Goal: Transaction & Acquisition: Purchase product/service

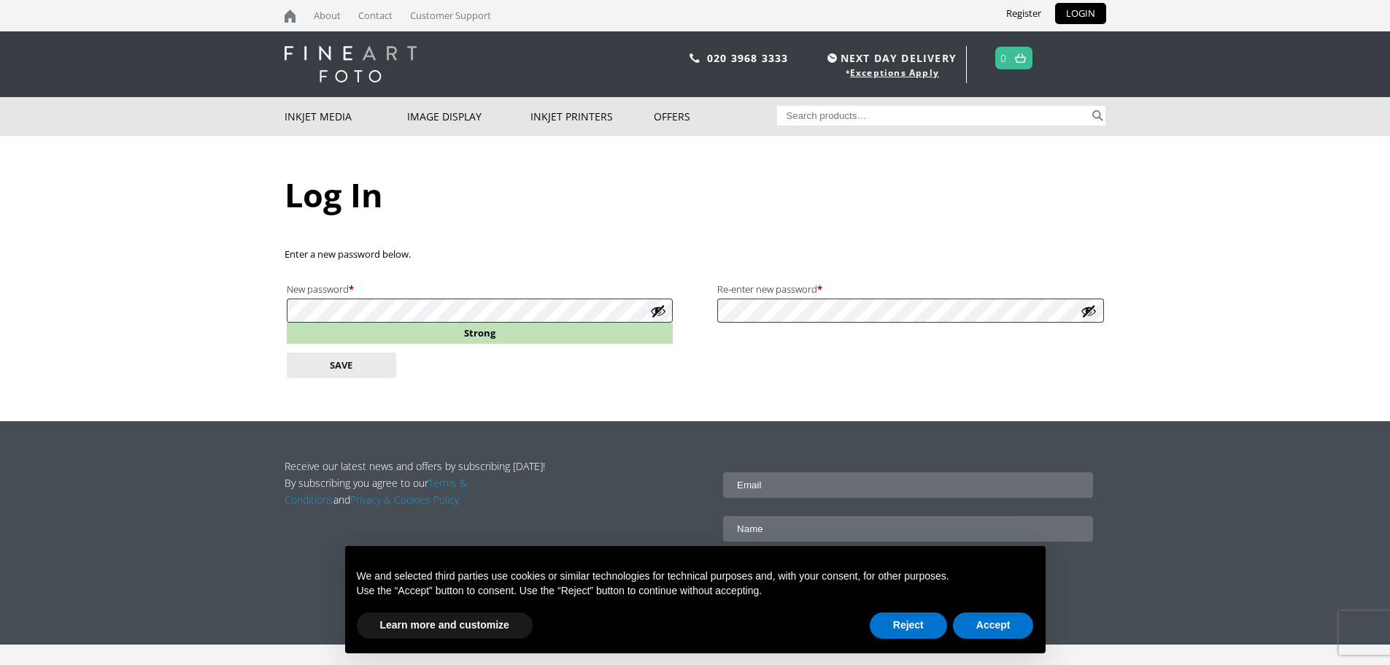
click at [661, 312] on button "Show password" at bounding box center [658, 311] width 16 height 16
click at [339, 371] on button "Save" at bounding box center [341, 366] width 109 height 26
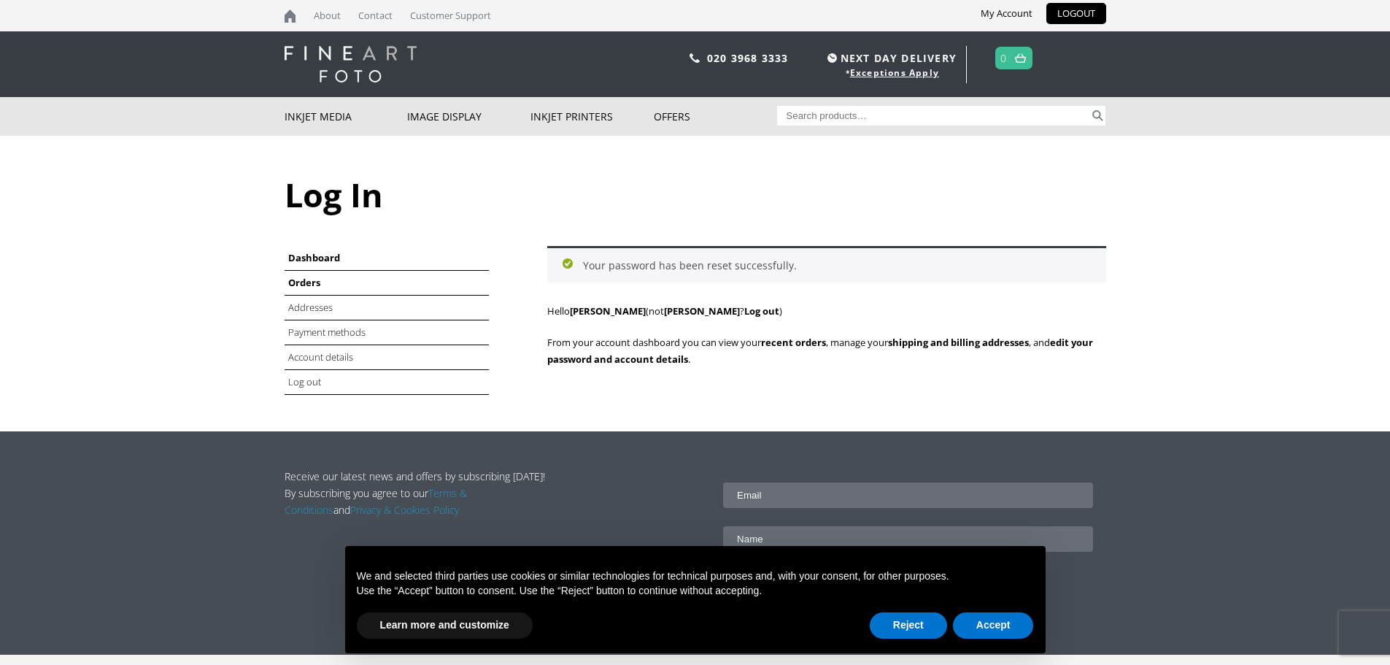
click at [312, 286] on link "Orders" at bounding box center [304, 282] width 32 height 13
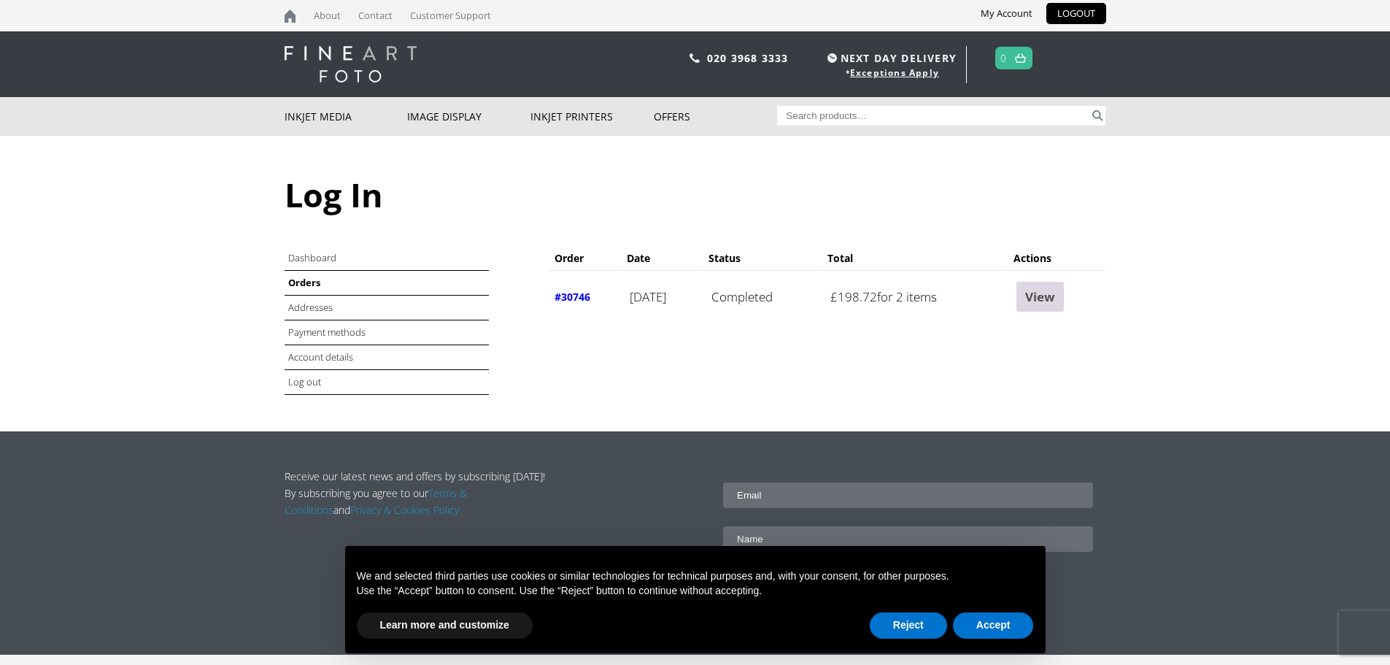
click at [1051, 303] on link "View" at bounding box center [1040, 297] width 47 height 30
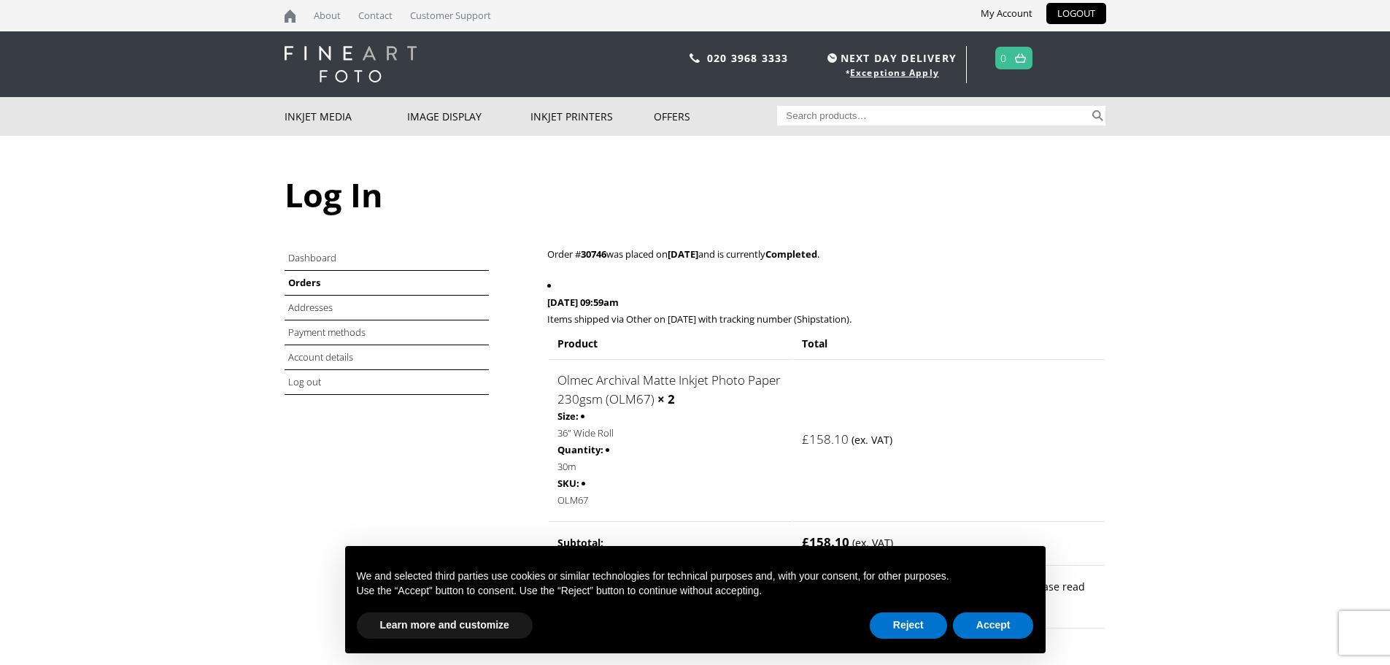
click at [950, 121] on input "Search for:" at bounding box center [933, 116] width 312 height 20
type input "olmec"
click at [1090, 106] on button "Search" at bounding box center [1098, 116] width 17 height 20
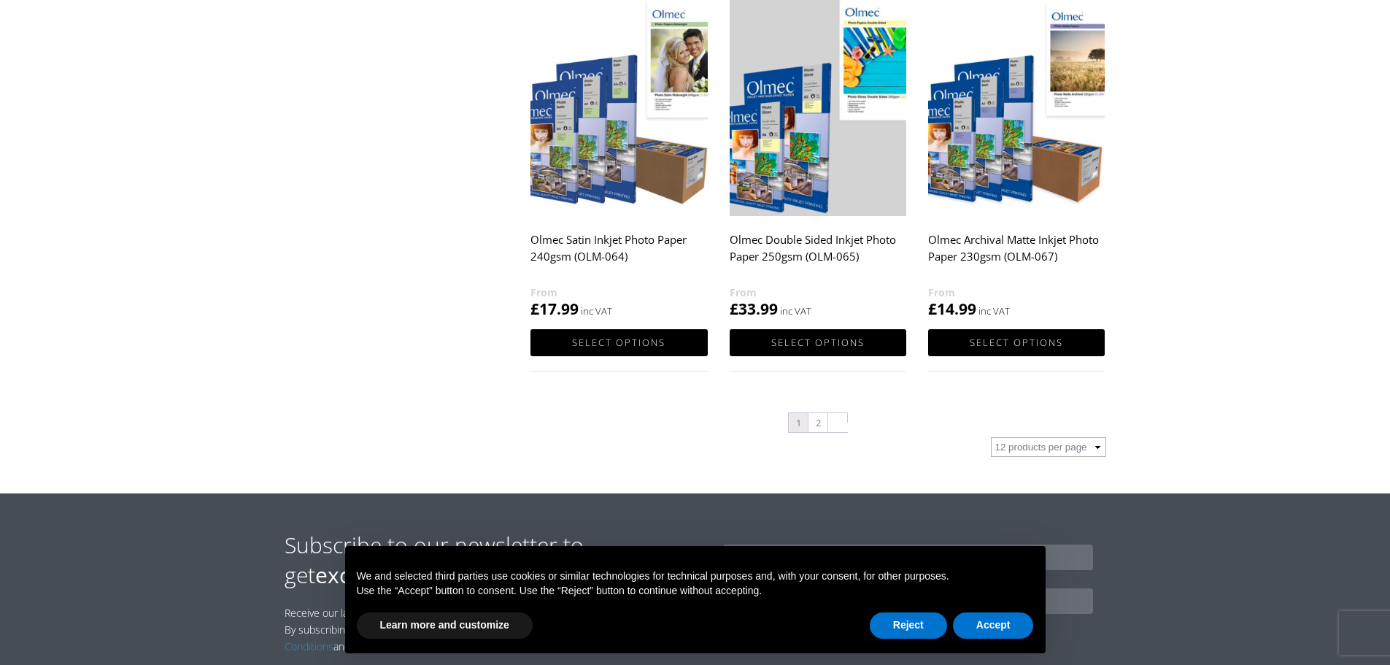
scroll to position [1533, 0]
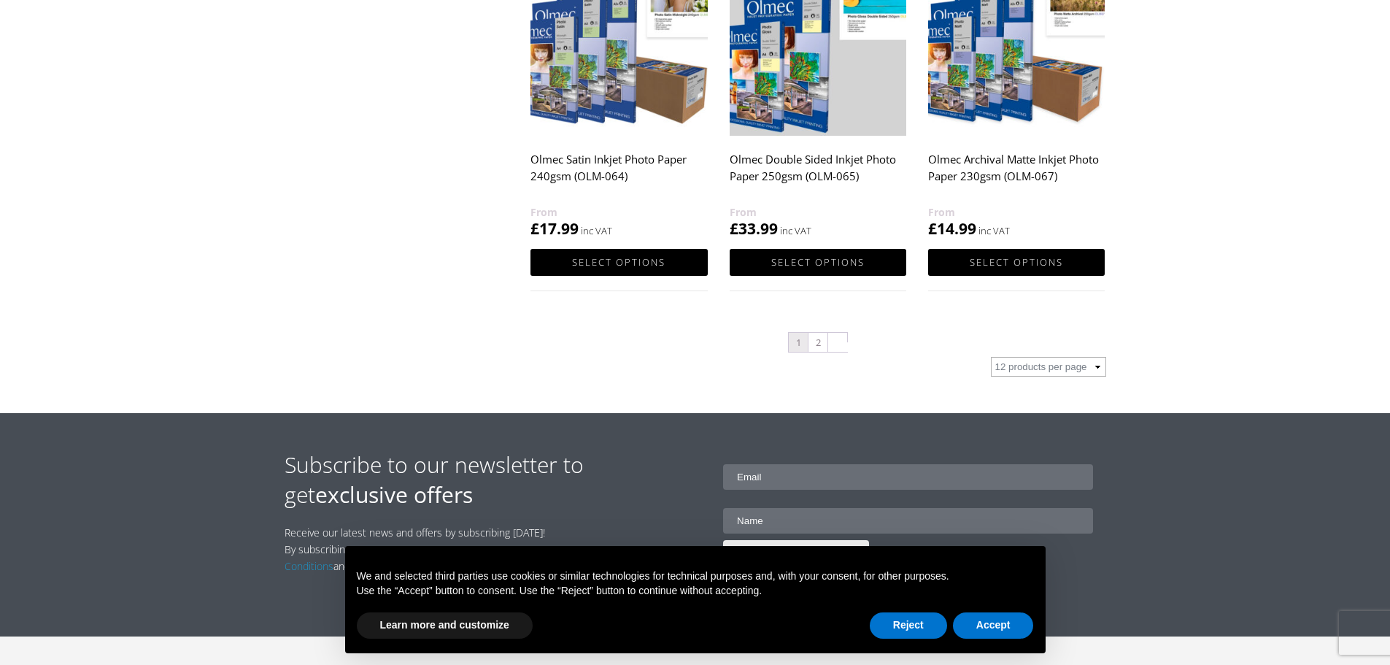
click at [1059, 87] on img at bounding box center [1016, 25] width 177 height 221
click at [967, 616] on button "Accept" at bounding box center [993, 625] width 81 height 26
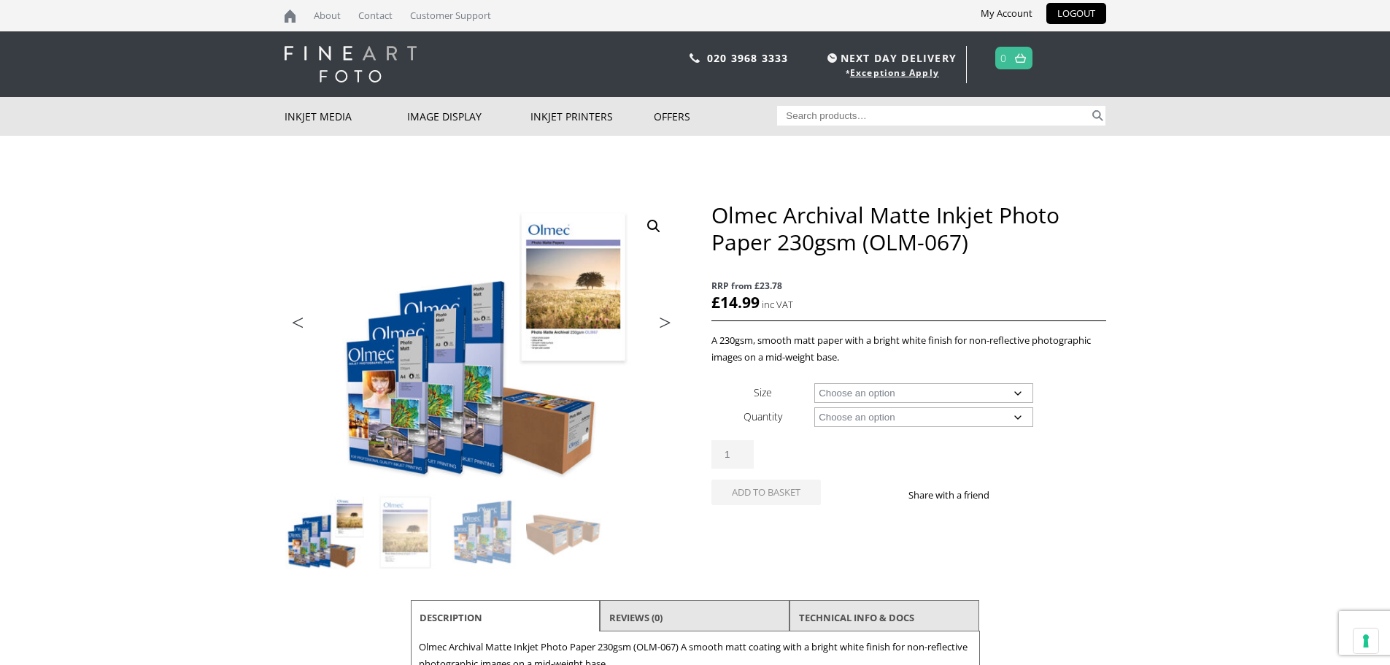
click at [906, 399] on select "Choose an option A4 Sheet A3 Sheet A3+ Sheet A2 Sheet 17" Wide Roll 24" Wide Ro…" at bounding box center [924, 393] width 219 height 20
click at [815, 383] on select "Choose an option A4 Sheet A3 Sheet A3+ Sheet A2 Sheet 17" Wide Roll 24" Wide Ro…" at bounding box center [924, 393] width 219 height 20
select select "36-wide-roll"
click at [888, 420] on select "Choose an option 30m" at bounding box center [924, 417] width 219 height 20
select select "30m"
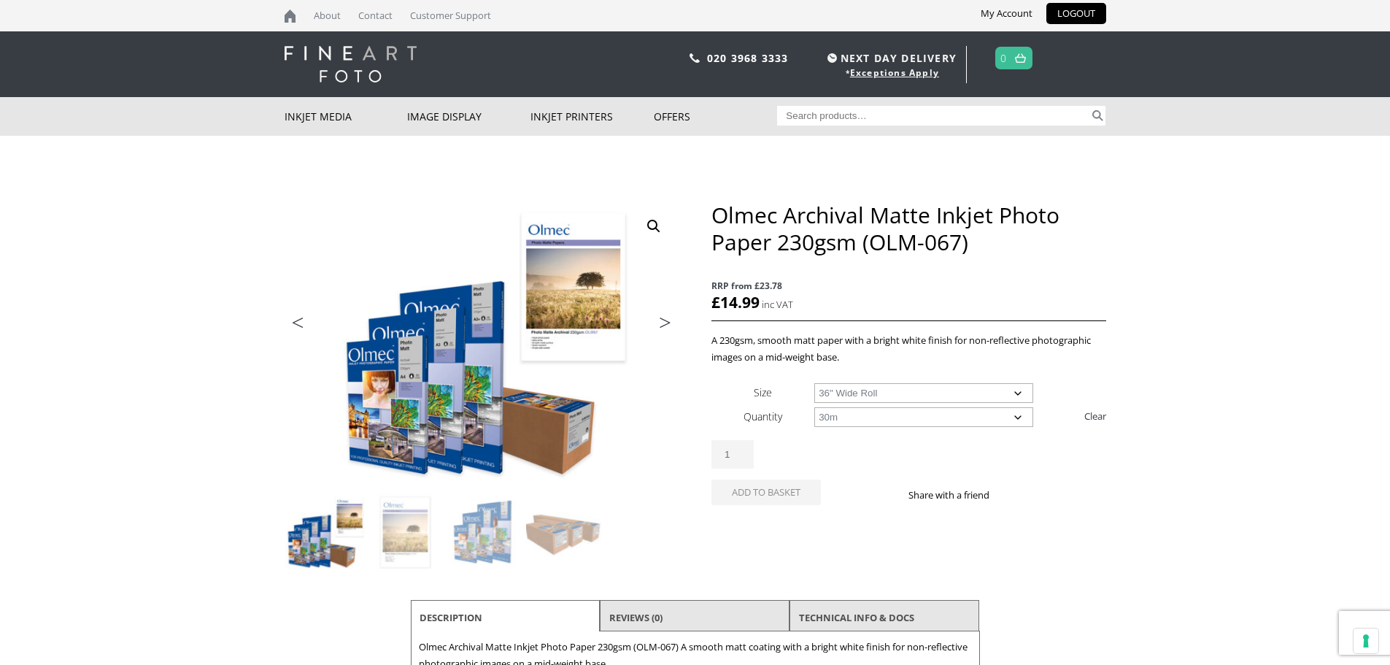
click at [815, 407] on select "Choose an option 30m" at bounding box center [924, 417] width 219 height 20
select select "36-wide-roll"
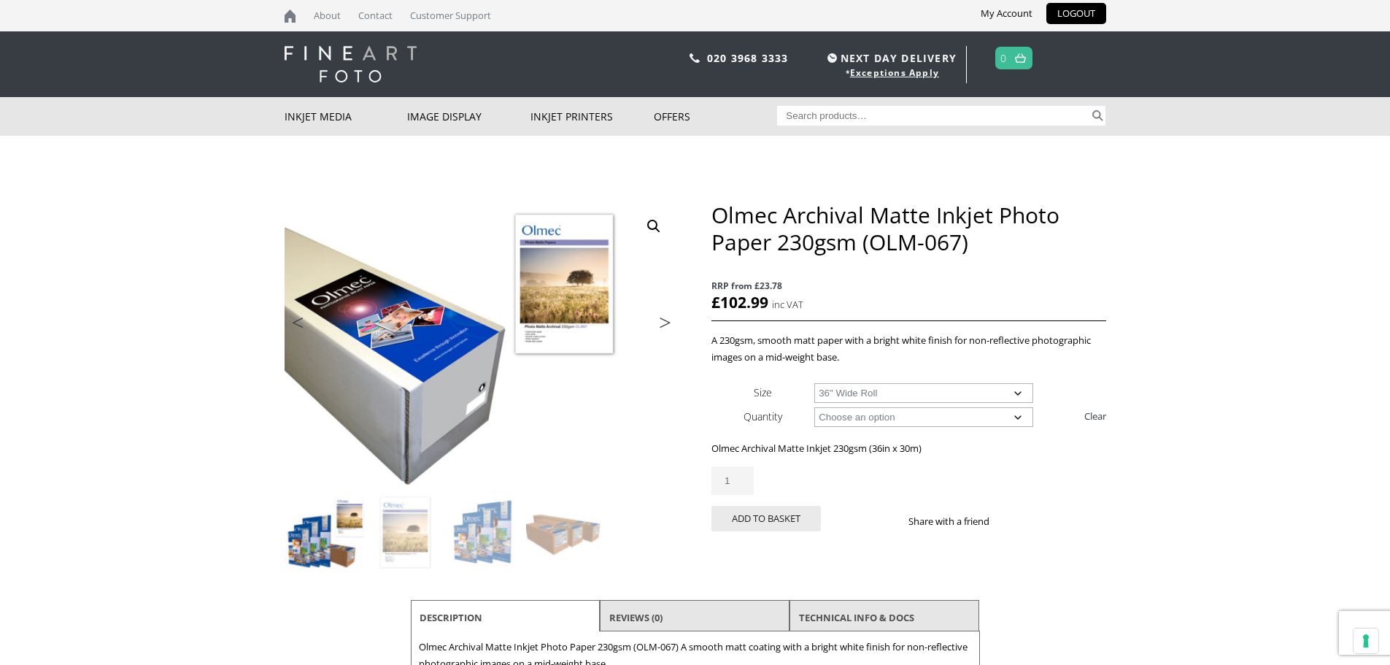
drag, startPoint x: 750, startPoint y: 532, endPoint x: 763, endPoint y: 514, distance: 22.1
click at [751, 532] on div "Olmec Archival Matte Inkjet Photo Paper 230gsm (OLM-067) quantity 1 Add to bask…" at bounding box center [909, 504] width 394 height 76
click at [763, 514] on button "Add to basket" at bounding box center [766, 519] width 109 height 26
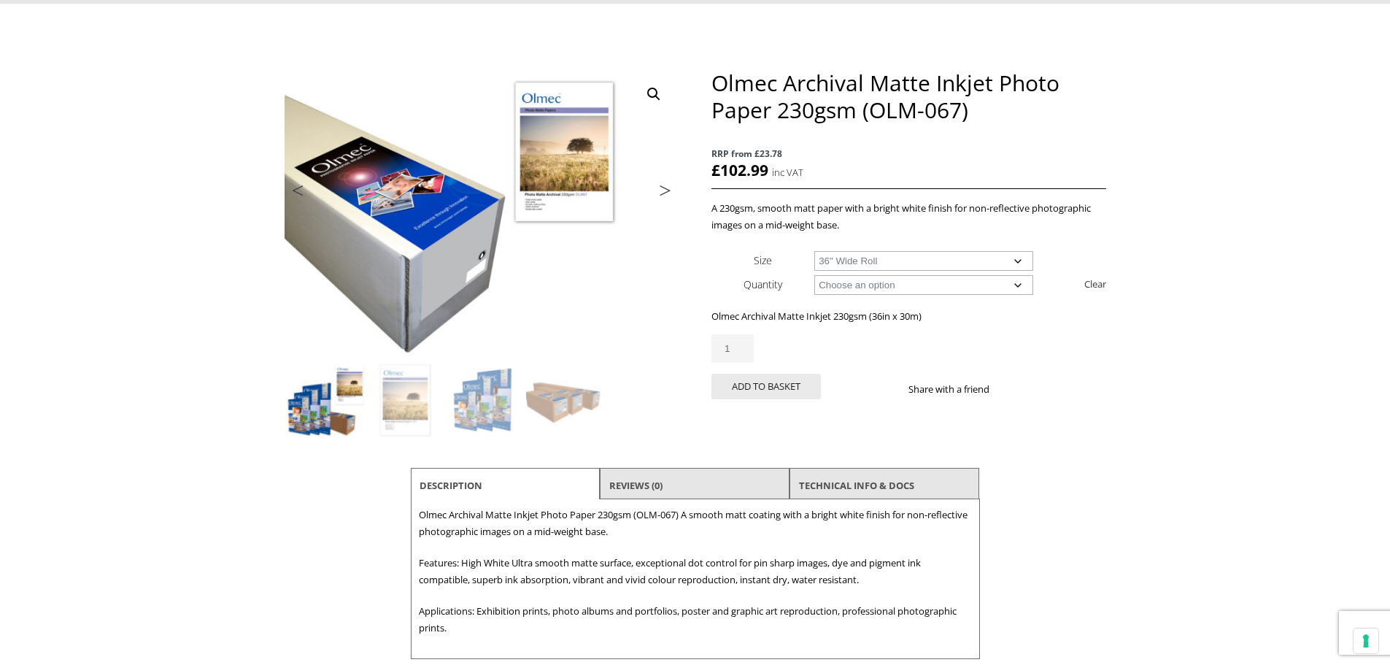
scroll to position [219, 0]
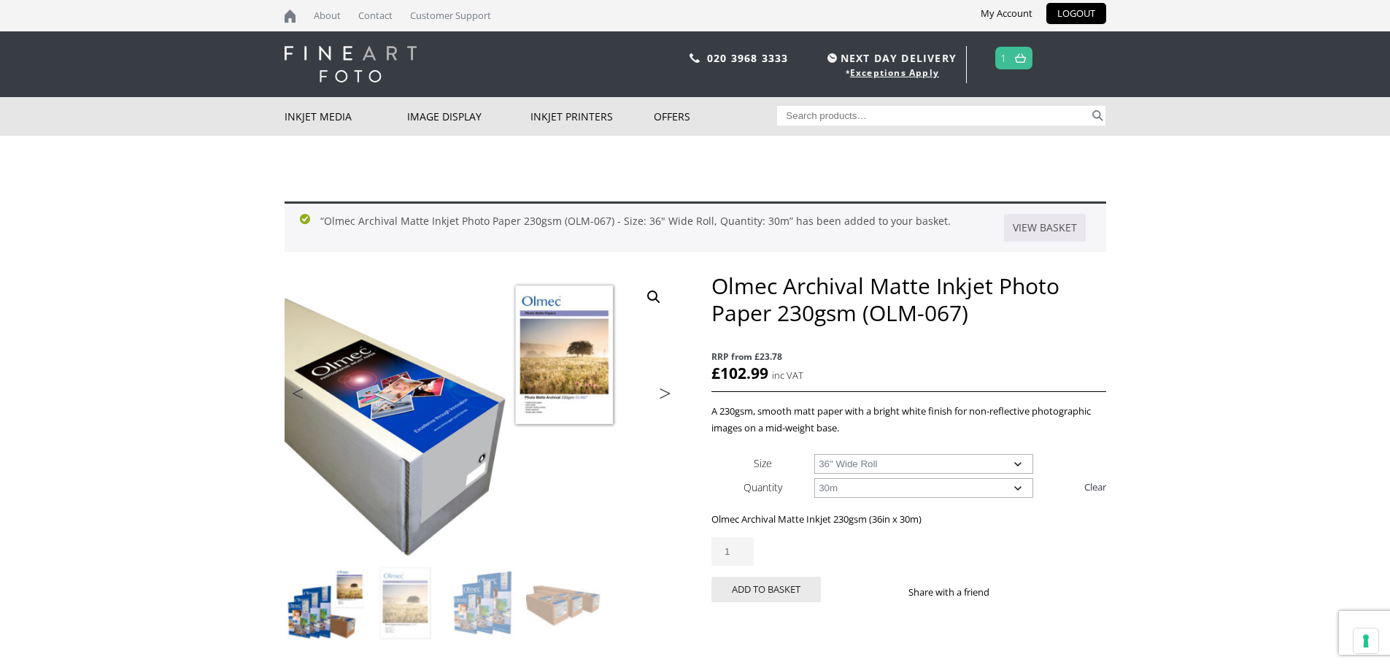
click at [1015, 68] on link at bounding box center [1021, 57] width 18 height 21
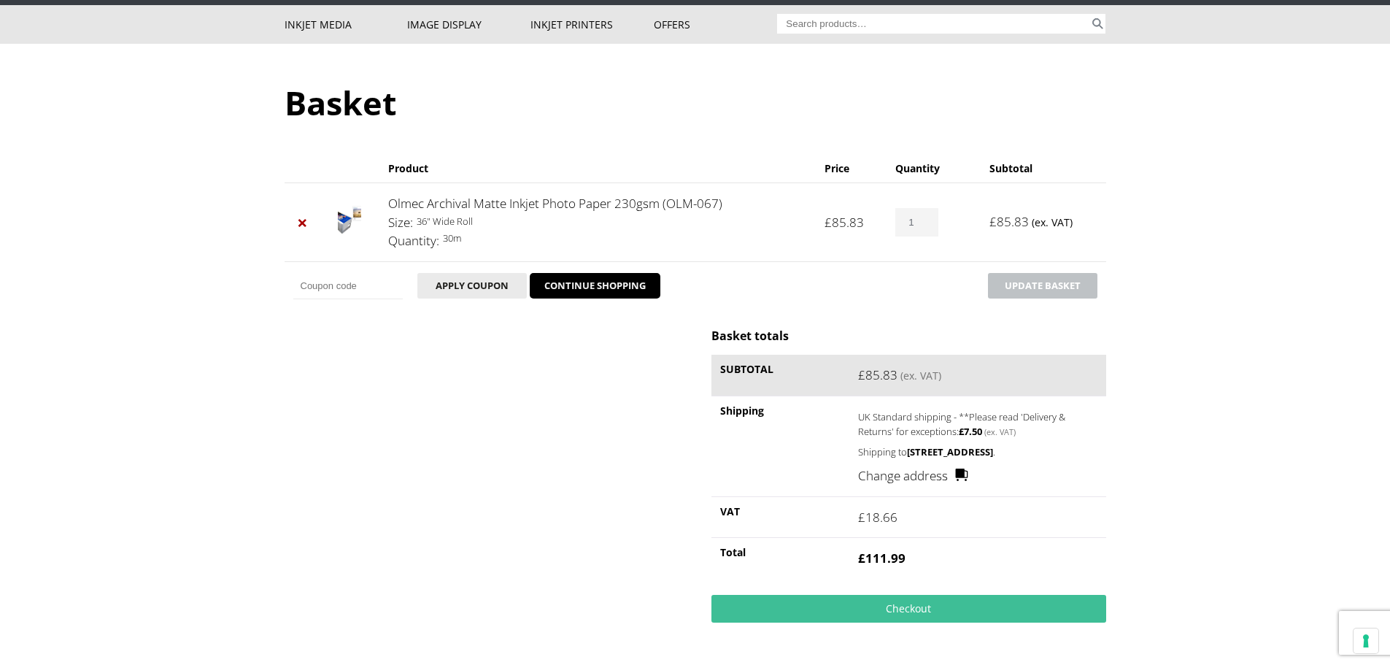
scroll to position [146, 0]
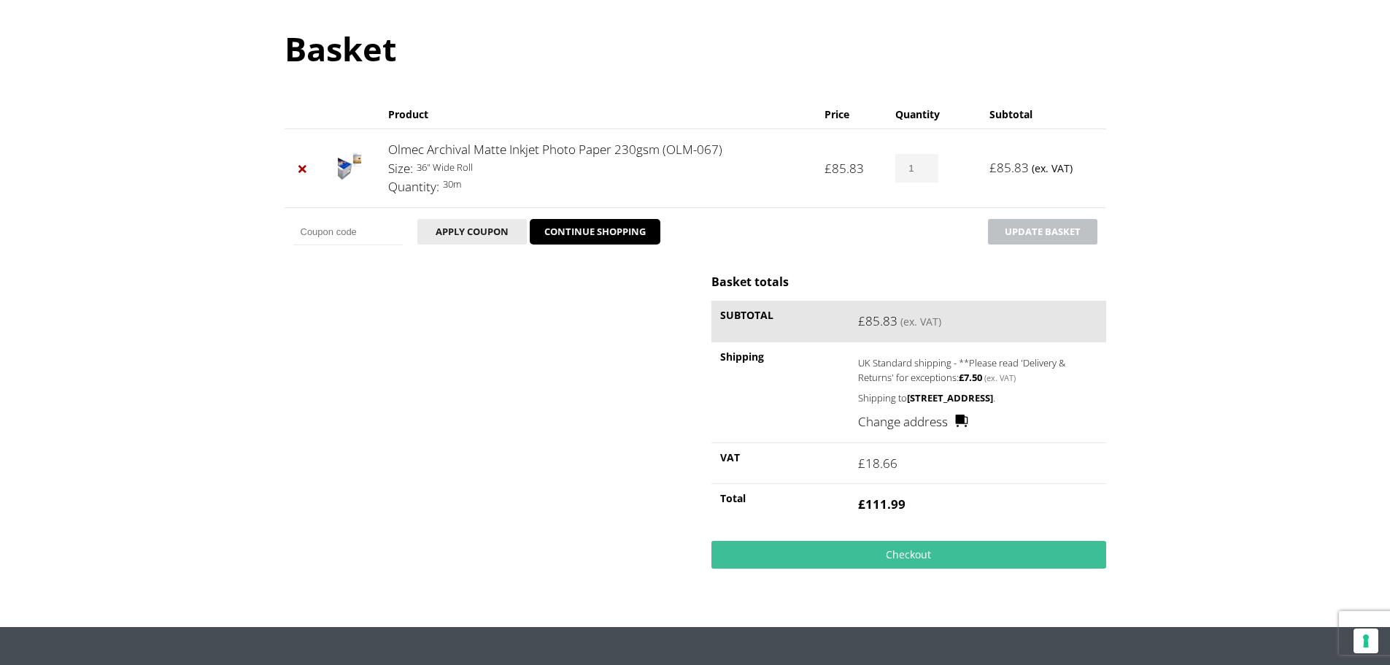
click at [930, 431] on link "Change address" at bounding box center [913, 421] width 110 height 19
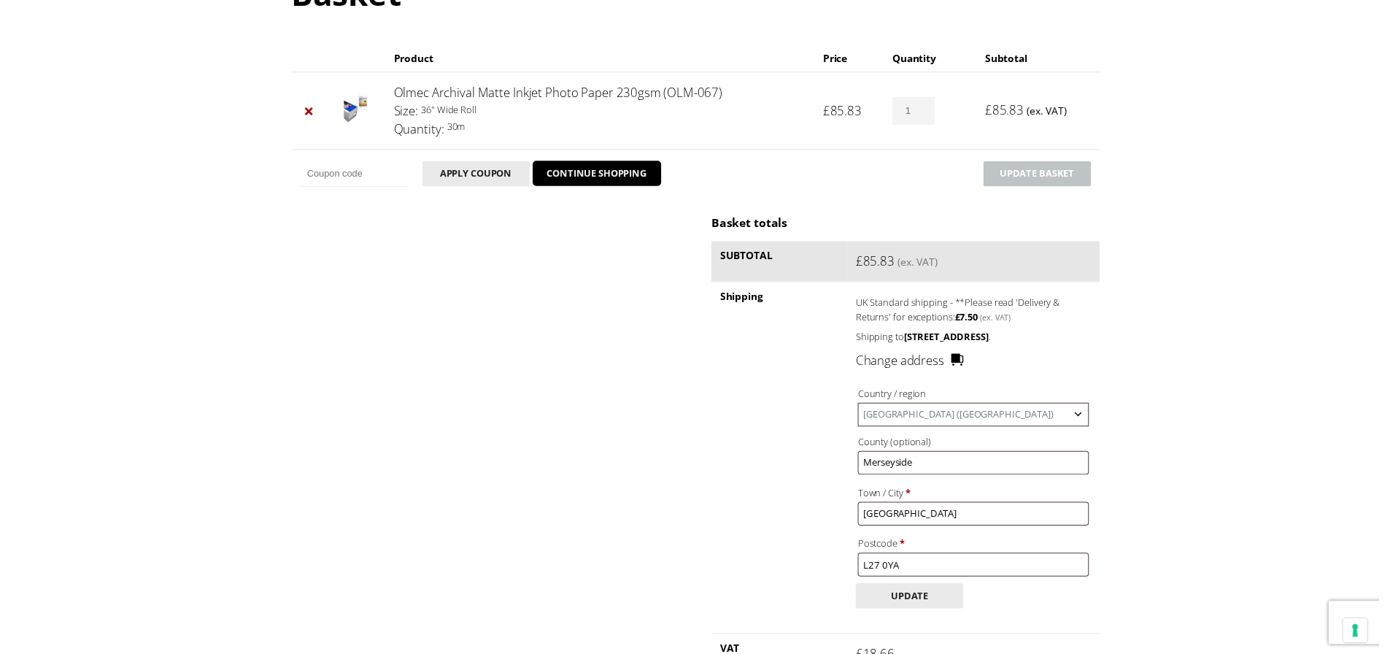
scroll to position [365, 0]
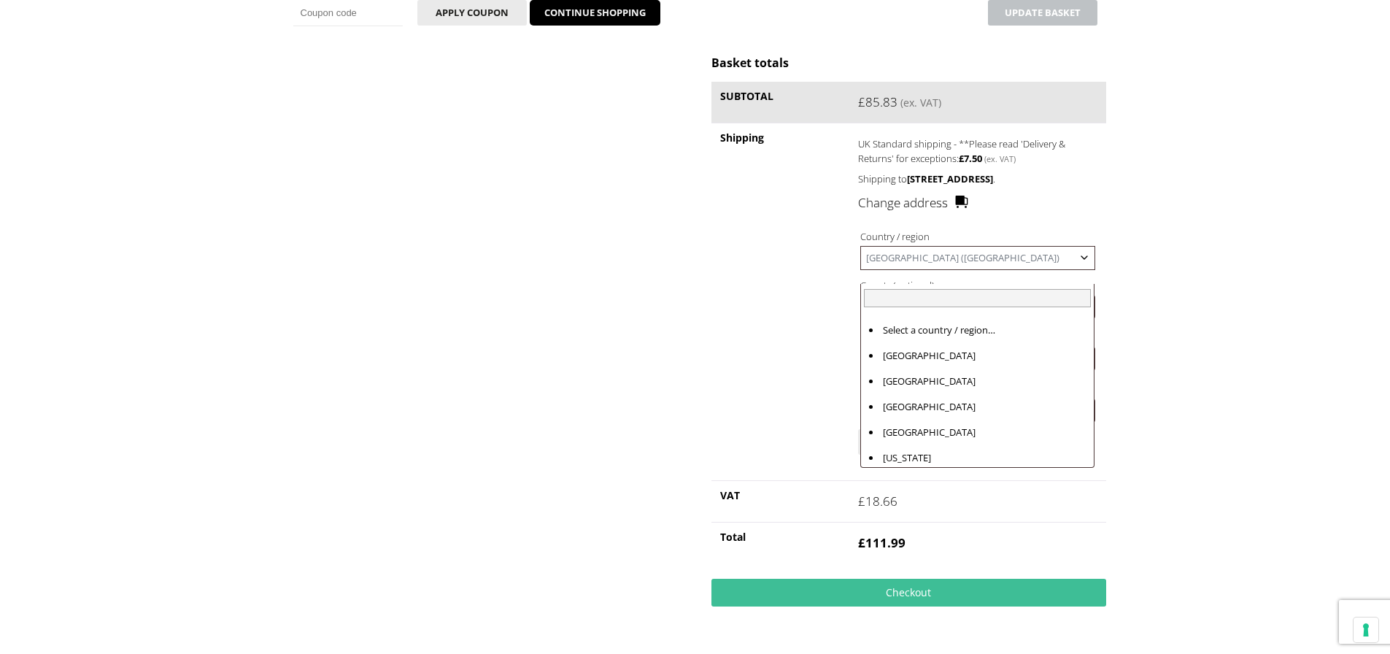
click at [947, 269] on span "United Kingdom (UK)" at bounding box center [977, 258] width 233 height 23
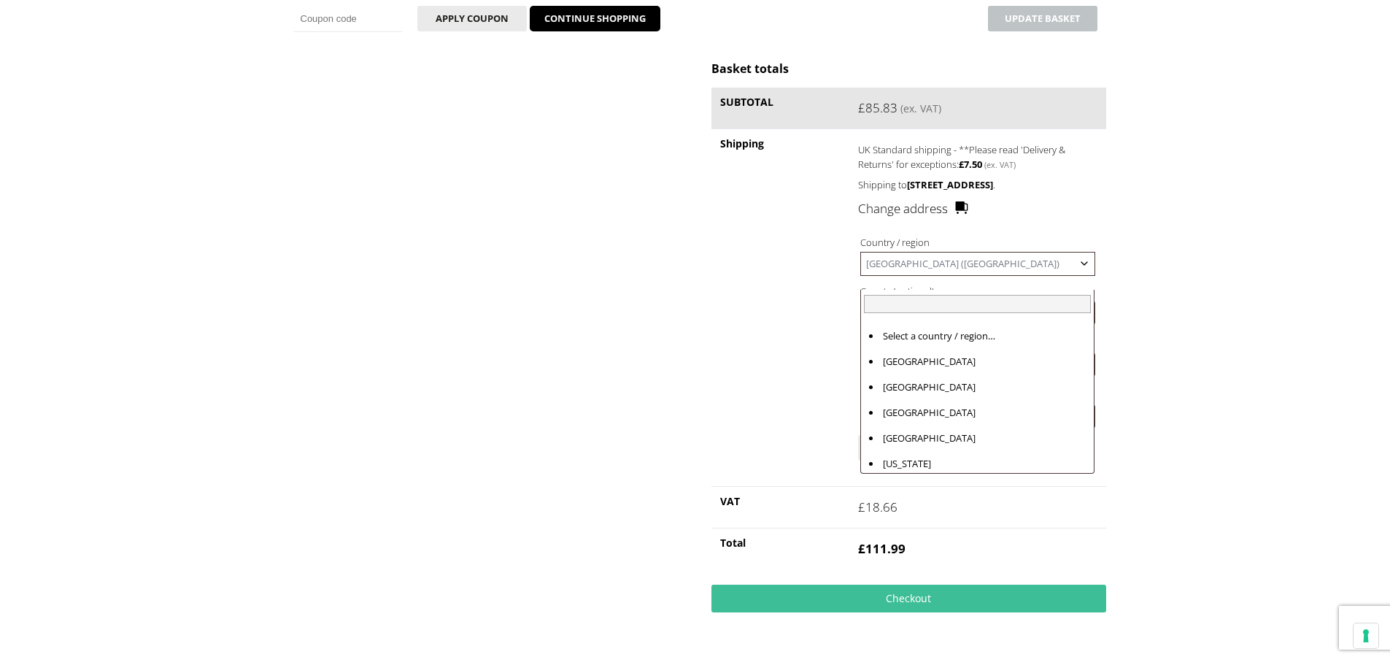
scroll to position [5927, 0]
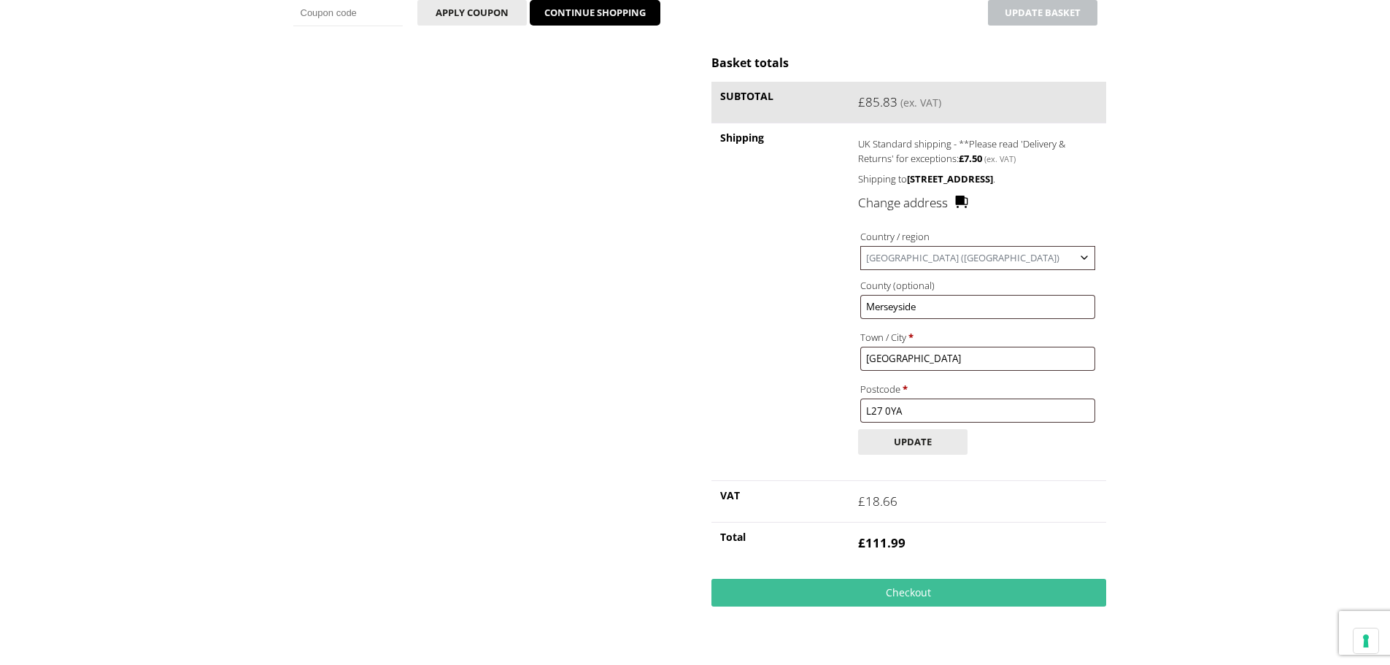
click at [950, 269] on span "United Kingdom (UK)" at bounding box center [977, 258] width 233 height 23
click at [934, 455] on button "Update" at bounding box center [912, 442] width 109 height 26
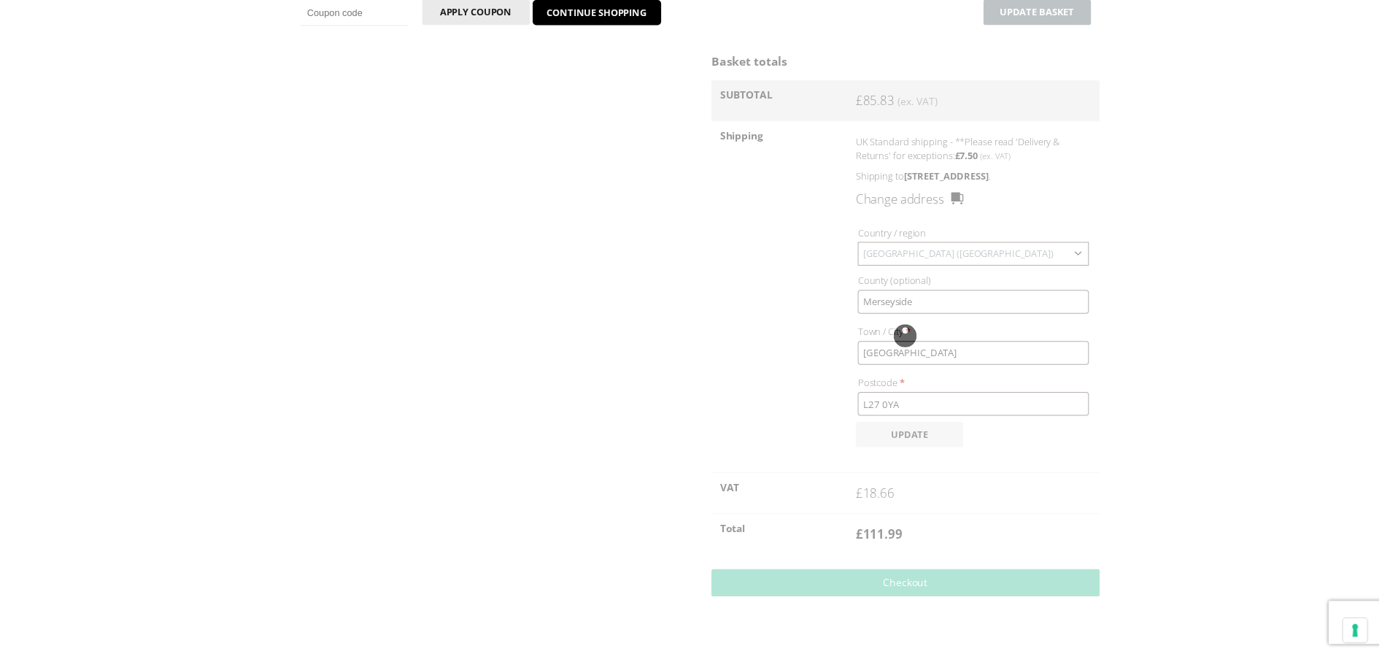
scroll to position [422, 0]
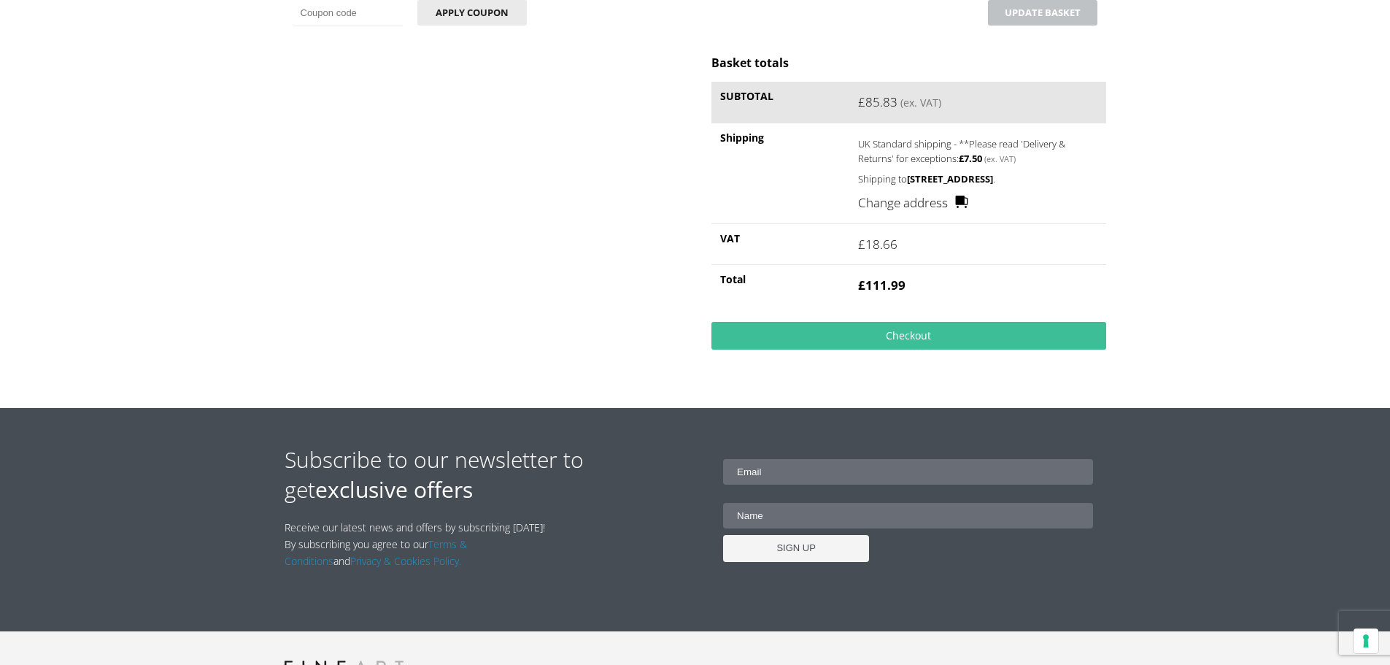
click at [945, 203] on link "Change address" at bounding box center [913, 202] width 110 height 19
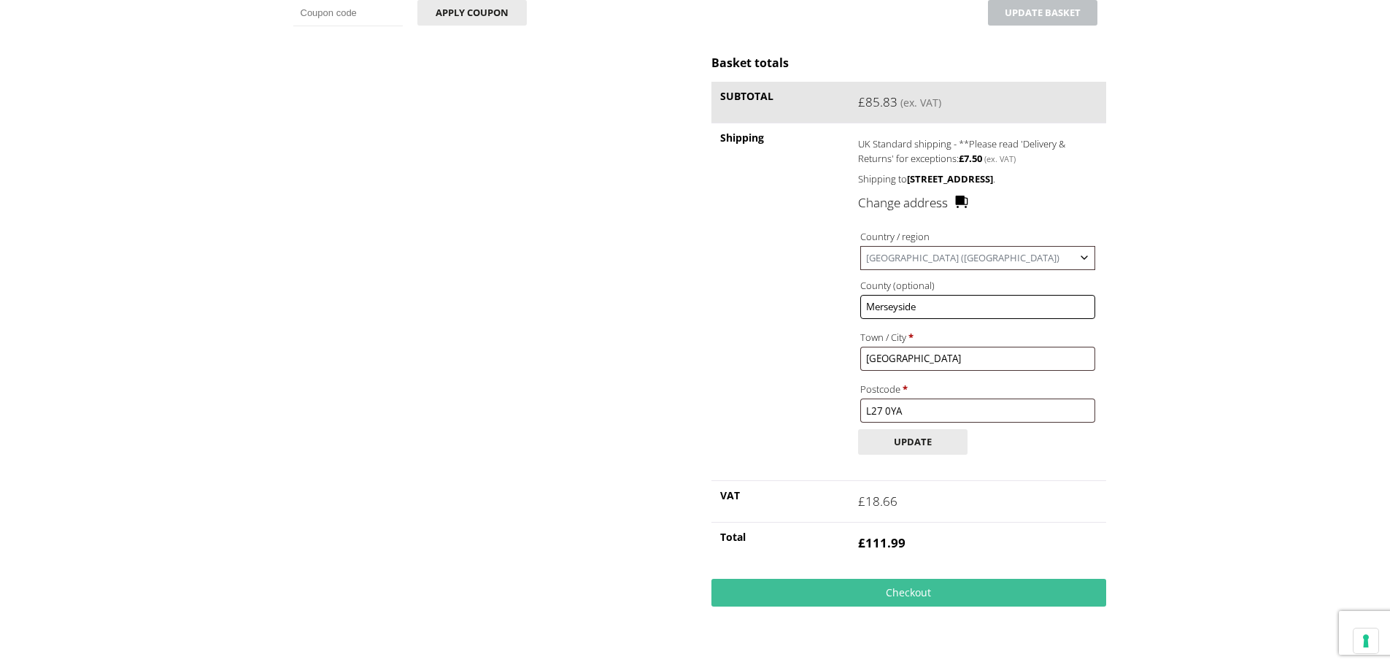
drag, startPoint x: 961, startPoint y: 301, endPoint x: 961, endPoint y: 285, distance: 16.8
click at [961, 300] on input "Merseyside" at bounding box center [978, 307] width 234 height 24
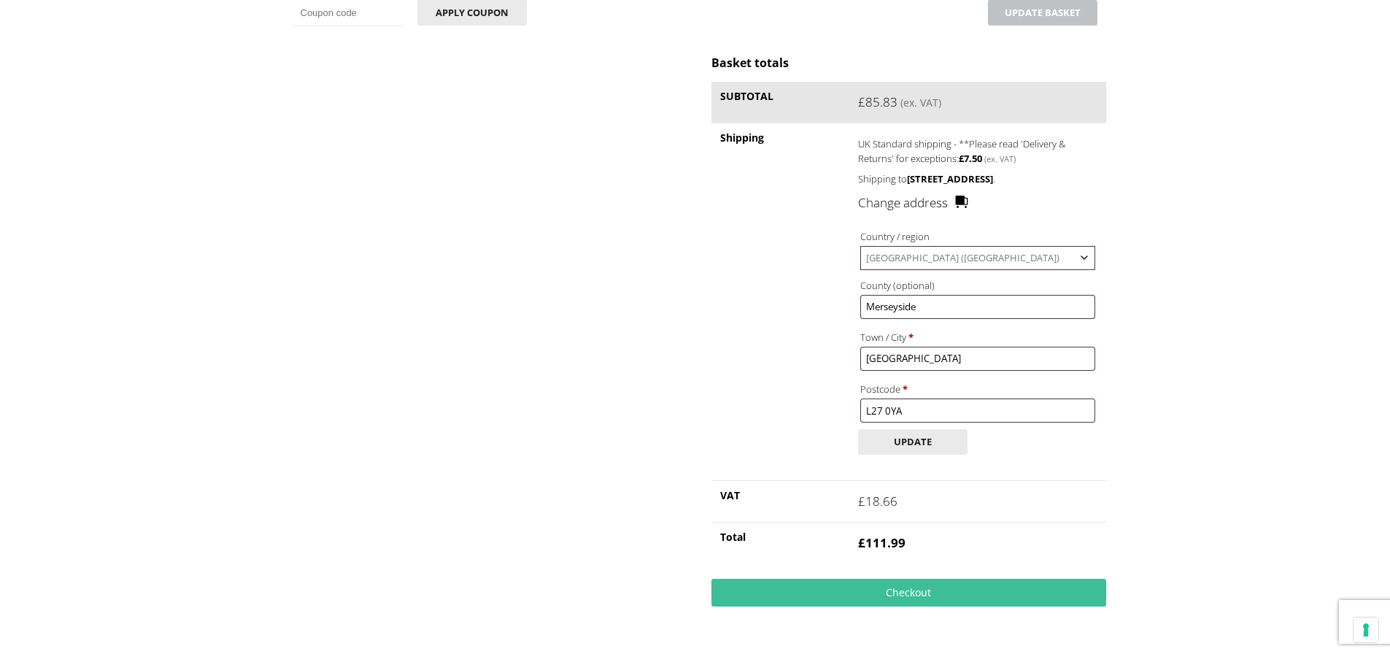
click at [961, 258] on span "United Kingdom (UK)" at bounding box center [977, 258] width 233 height 23
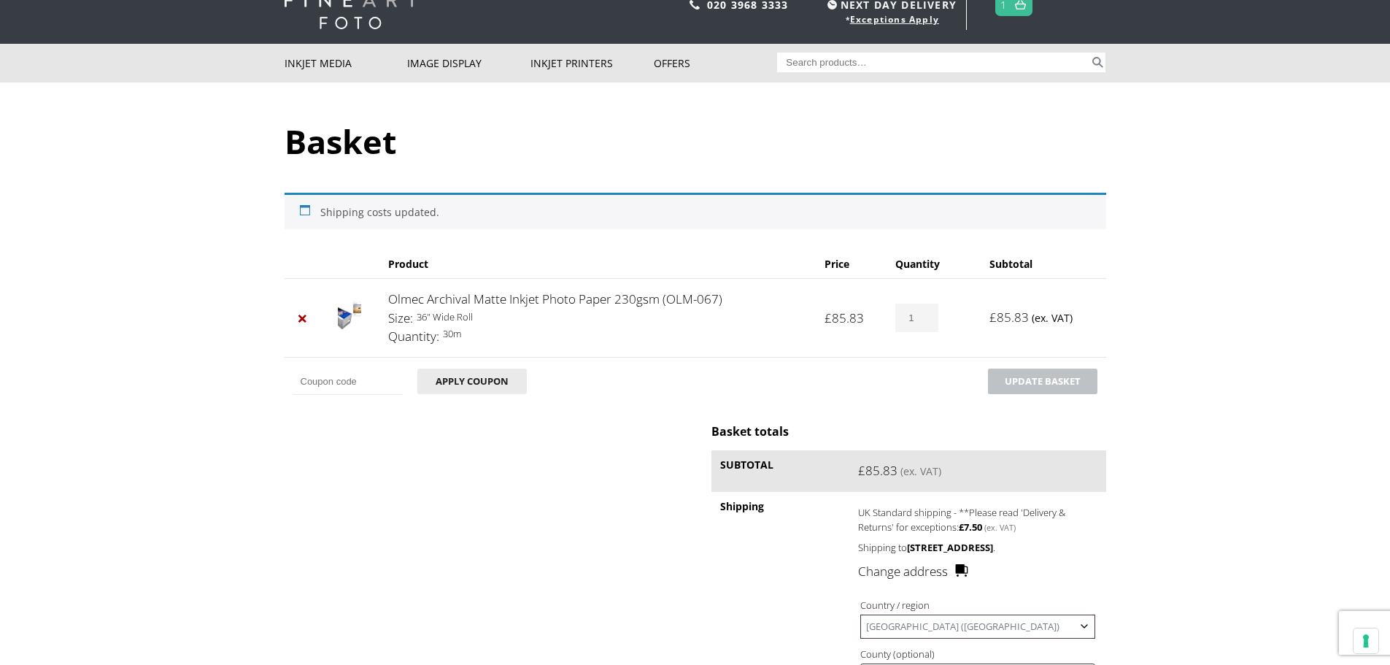
scroll to position [0, 0]
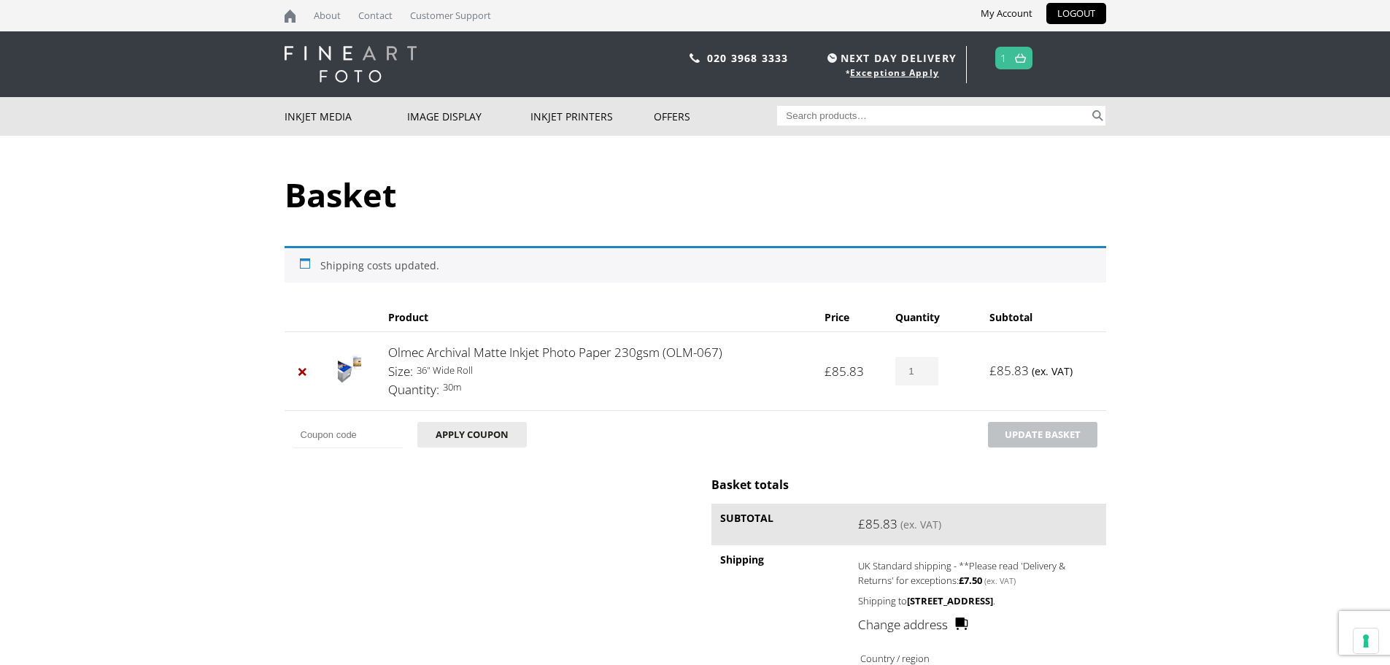
click at [995, 26] on p "My Account LOGOUT" at bounding box center [901, 13] width 411 height 27
click at [998, 18] on link "My Account" at bounding box center [1007, 13] width 74 height 21
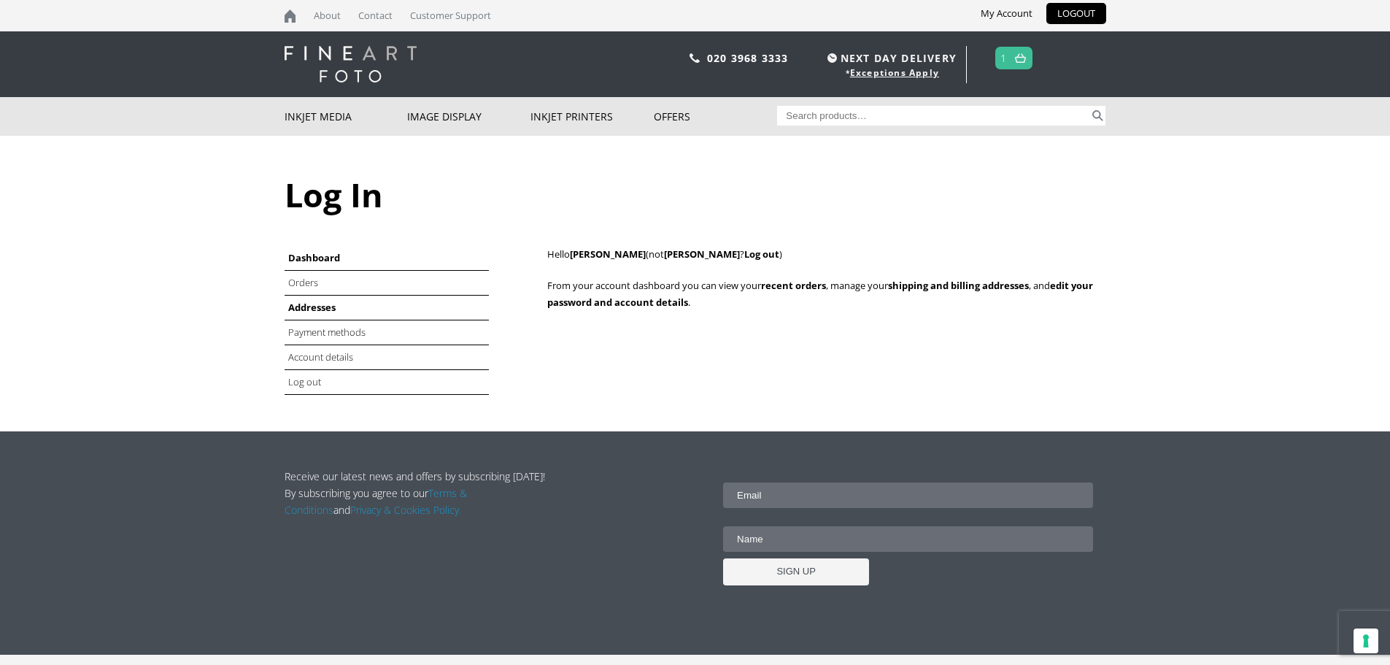
click at [318, 311] on link "Addresses" at bounding box center [311, 307] width 47 height 13
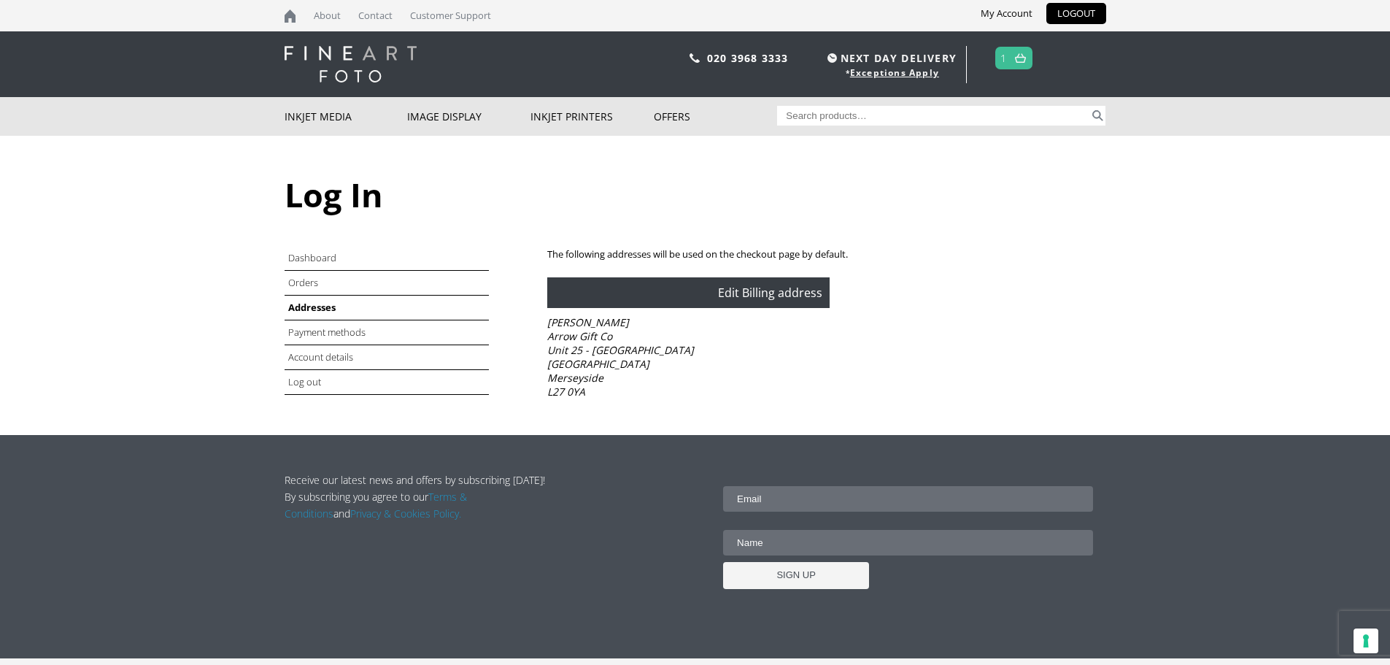
click at [773, 291] on link "Edit Billing address" at bounding box center [770, 293] width 104 height 16
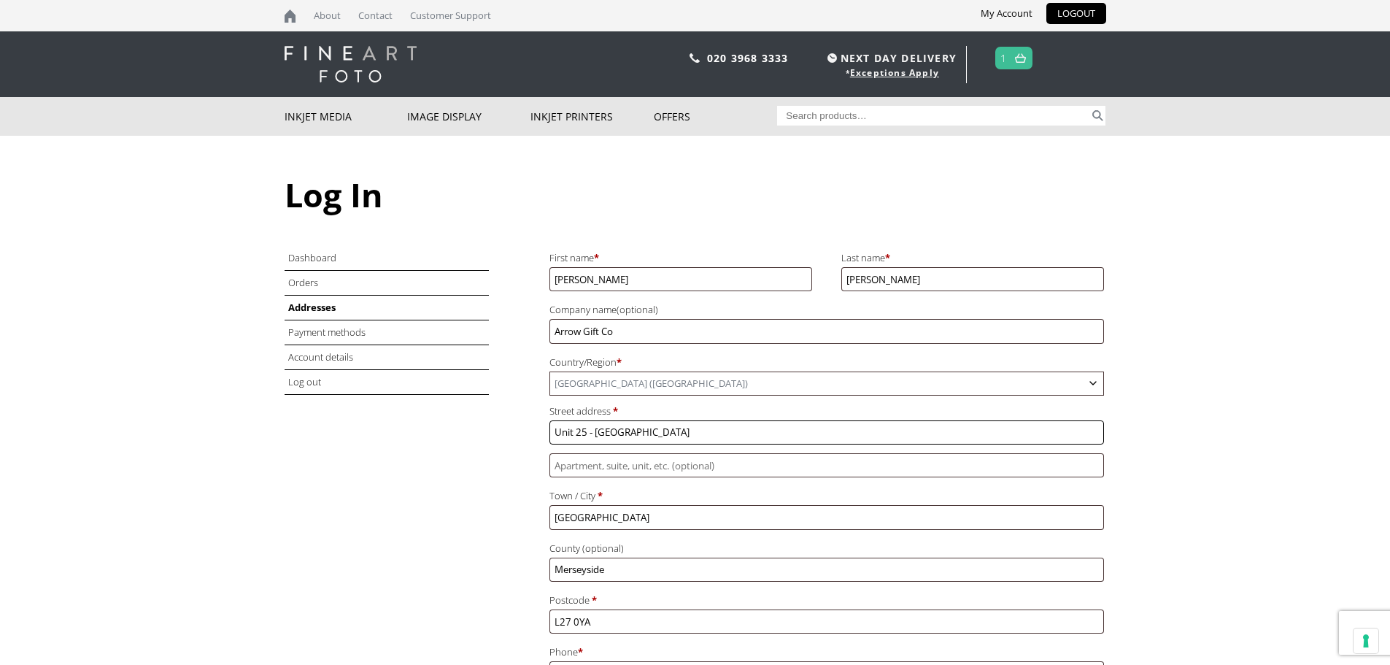
drag, startPoint x: 602, startPoint y: 434, endPoint x: 577, endPoint y: 438, distance: 25.2
click at [577, 438] on input "Unit 25 - 26 Wheathill Industrial Est" at bounding box center [827, 432] width 555 height 24
click at [582, 436] on input "Unit 1-20Wheathill Industrial Est" at bounding box center [827, 432] width 555 height 24
click at [606, 435] on input "Unit 19-20Wheathill Industrial Est" at bounding box center [827, 432] width 555 height 24
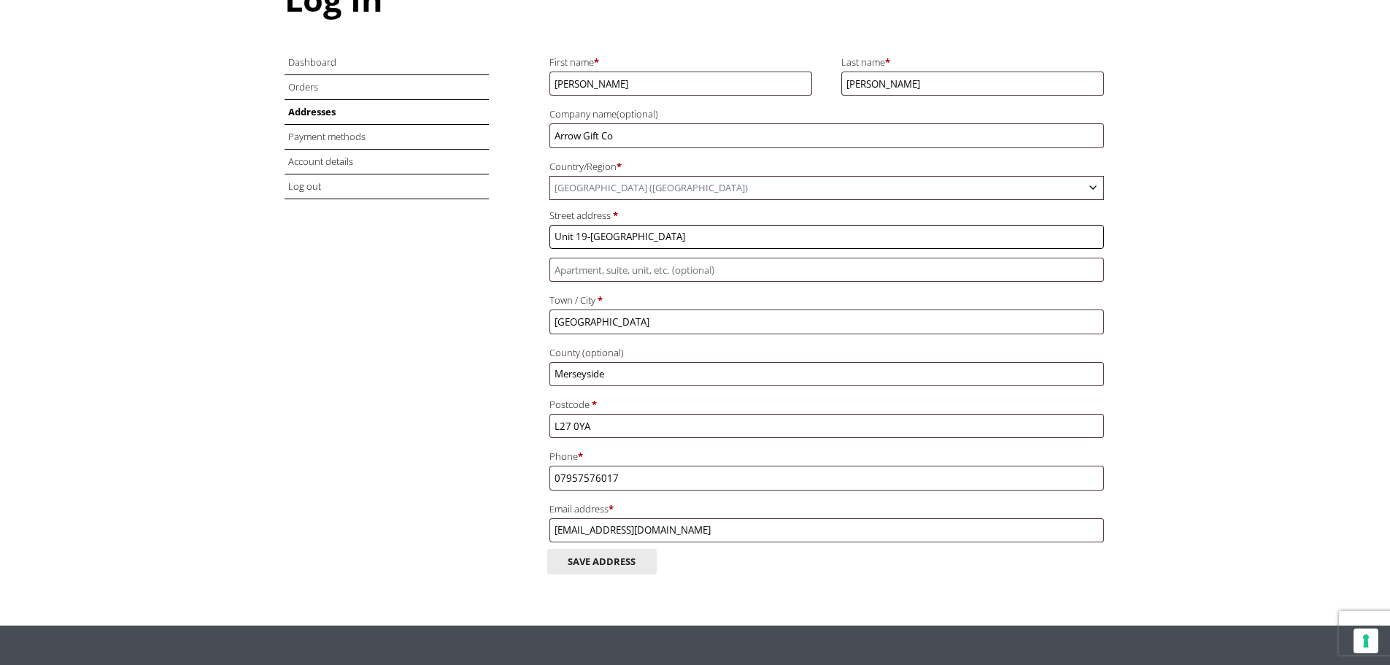
scroll to position [219, 0]
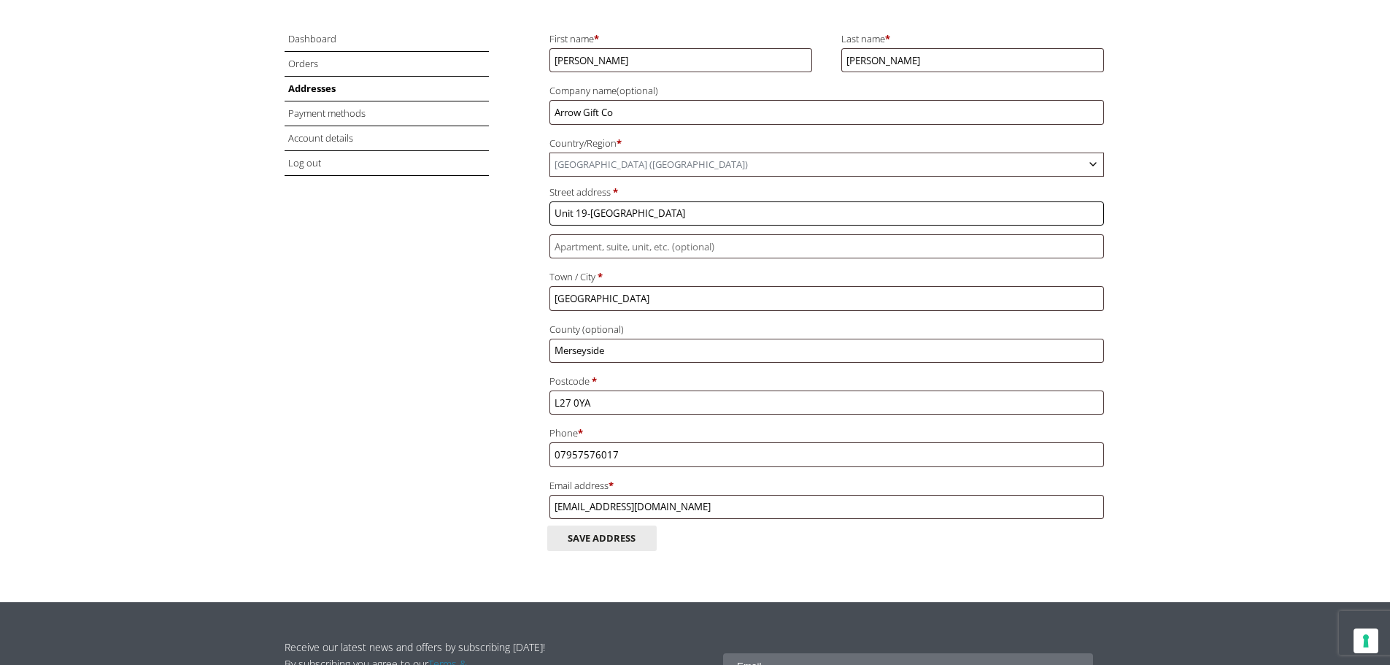
type input "Unit 19-20 Wheathill Industrial Est"
drag, startPoint x: 642, startPoint y: 451, endPoint x: 308, endPoint y: 491, distance: 336.7
click at [315, 495] on div "Dashboard Orders Addresses Payment methods Account details Log out Billing addr…" at bounding box center [696, 296] width 822 height 539
click at [662, 446] on input "07957576017" at bounding box center [827, 454] width 555 height 24
drag, startPoint x: 673, startPoint y: 465, endPoint x: 0, endPoint y: 460, distance: 673.0
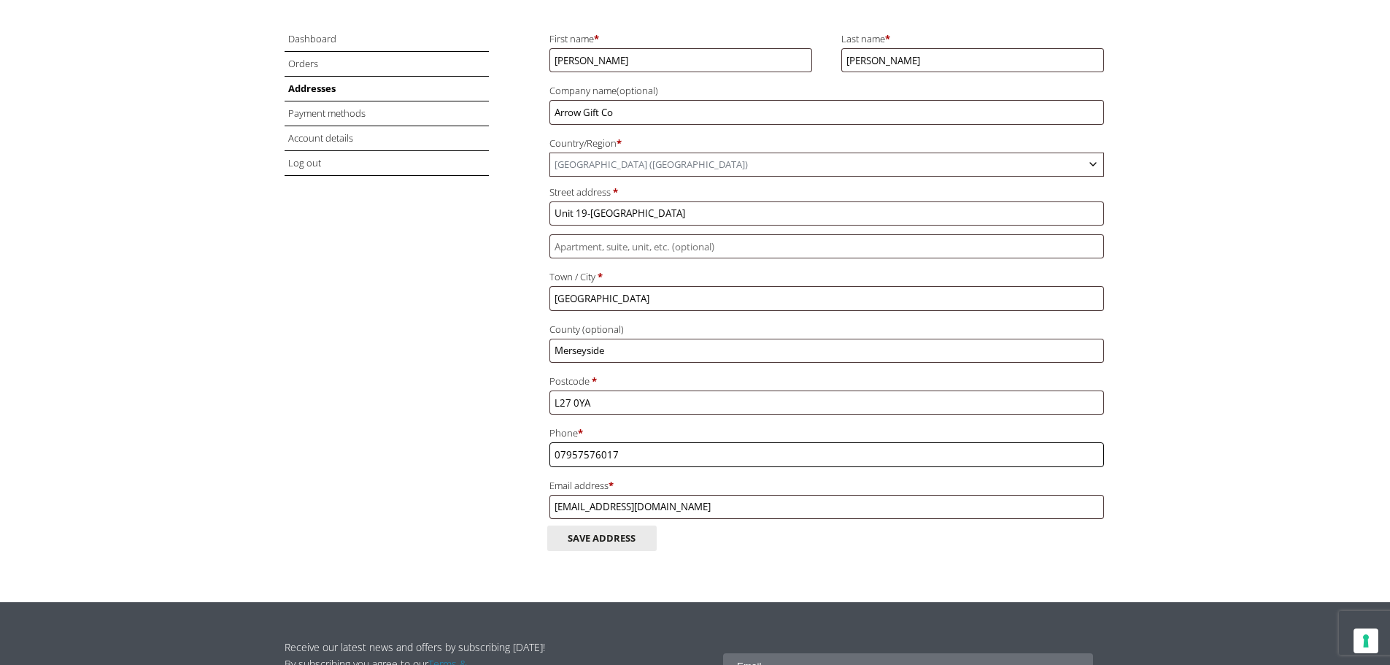
type input "07498251895"
click at [612, 535] on button "Save address" at bounding box center [601, 539] width 109 height 26
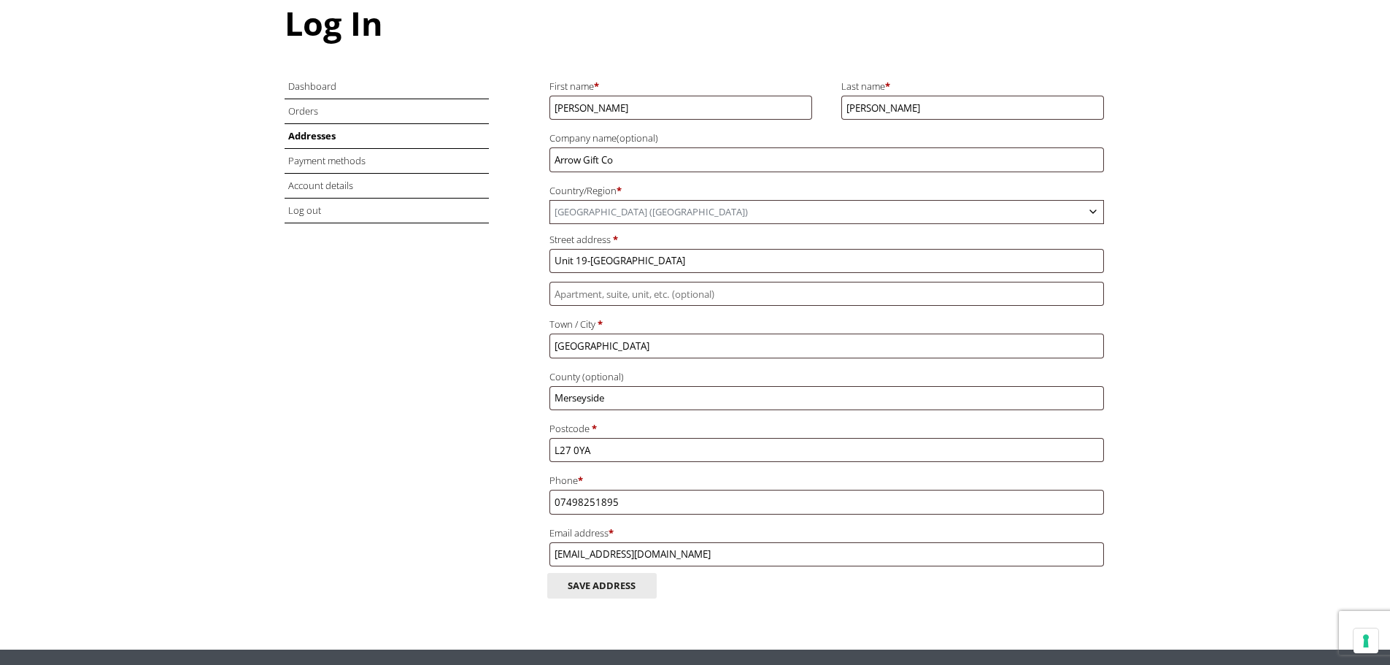
scroll to position [146, 0]
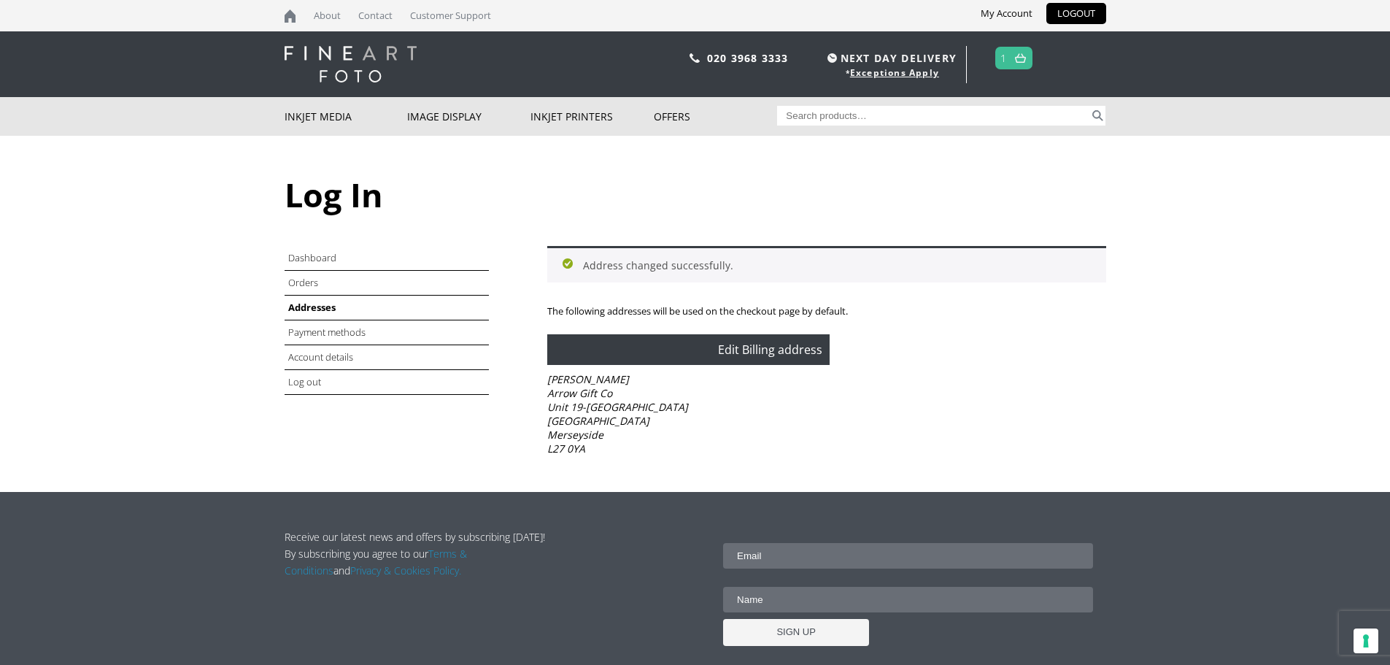
click at [1020, 63] on link at bounding box center [1021, 57] width 18 height 21
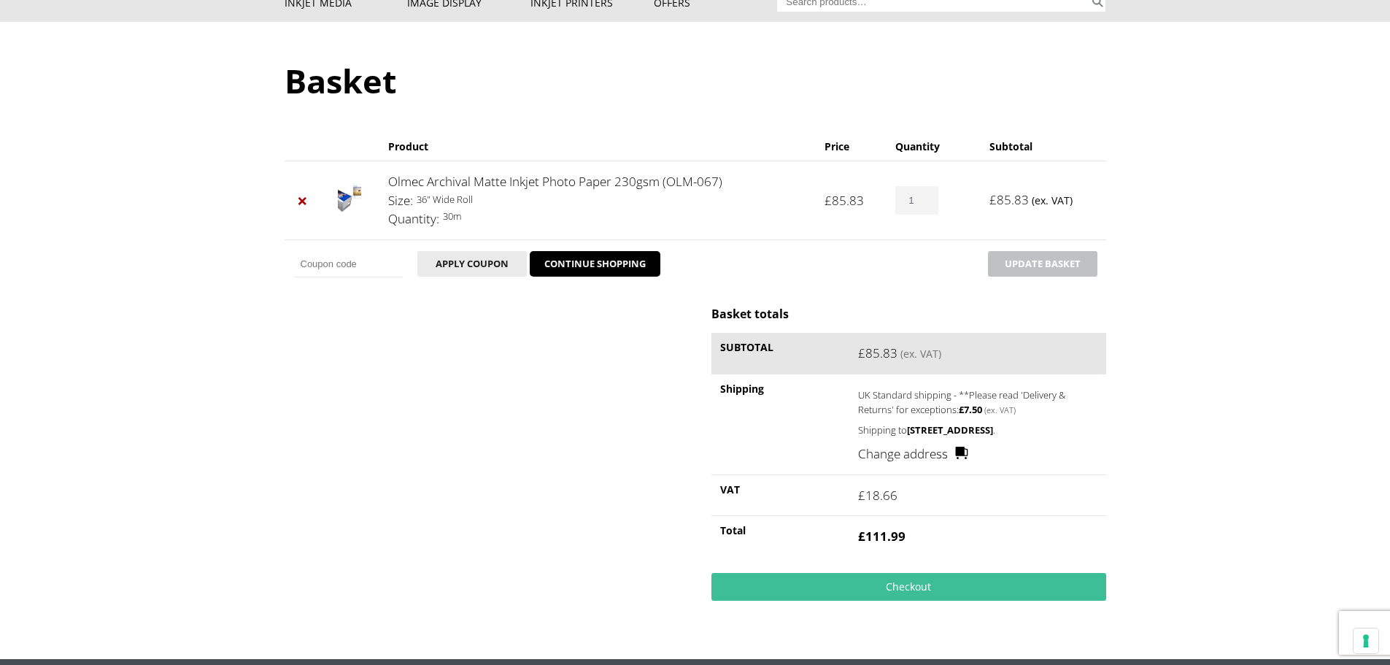
scroll to position [219, 0]
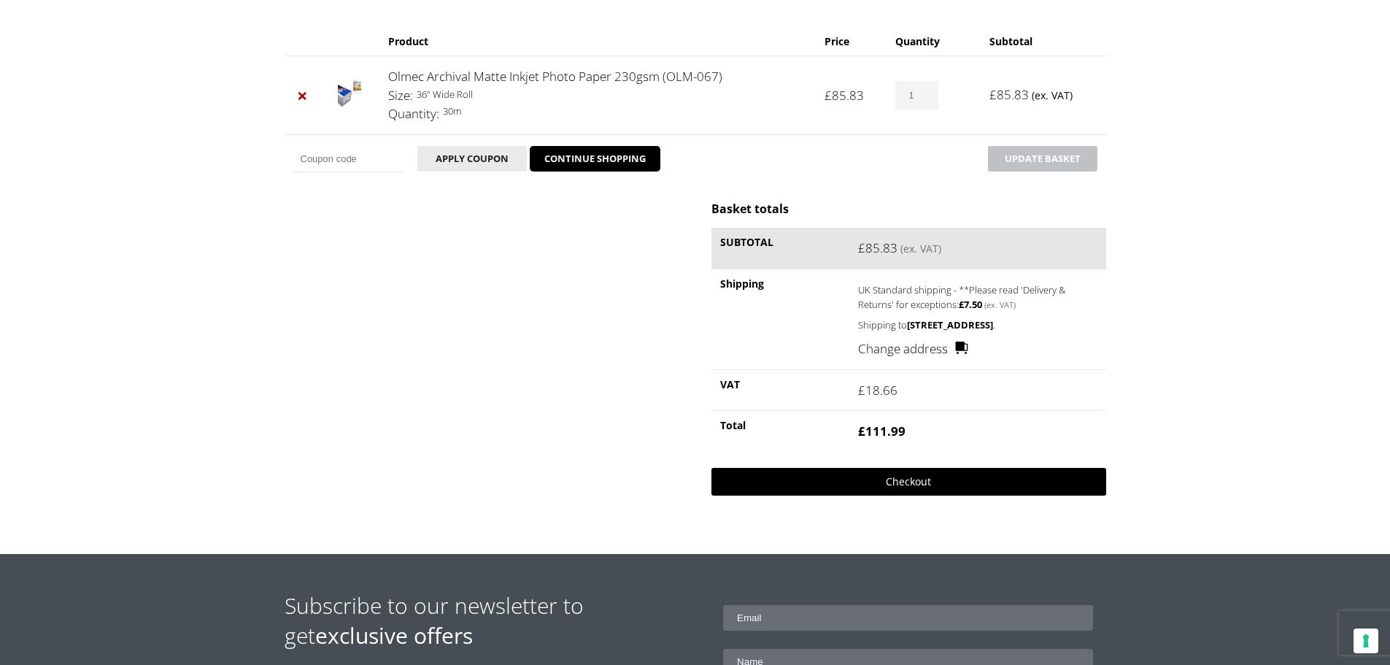
click at [883, 496] on link "Checkout" at bounding box center [909, 482] width 394 height 28
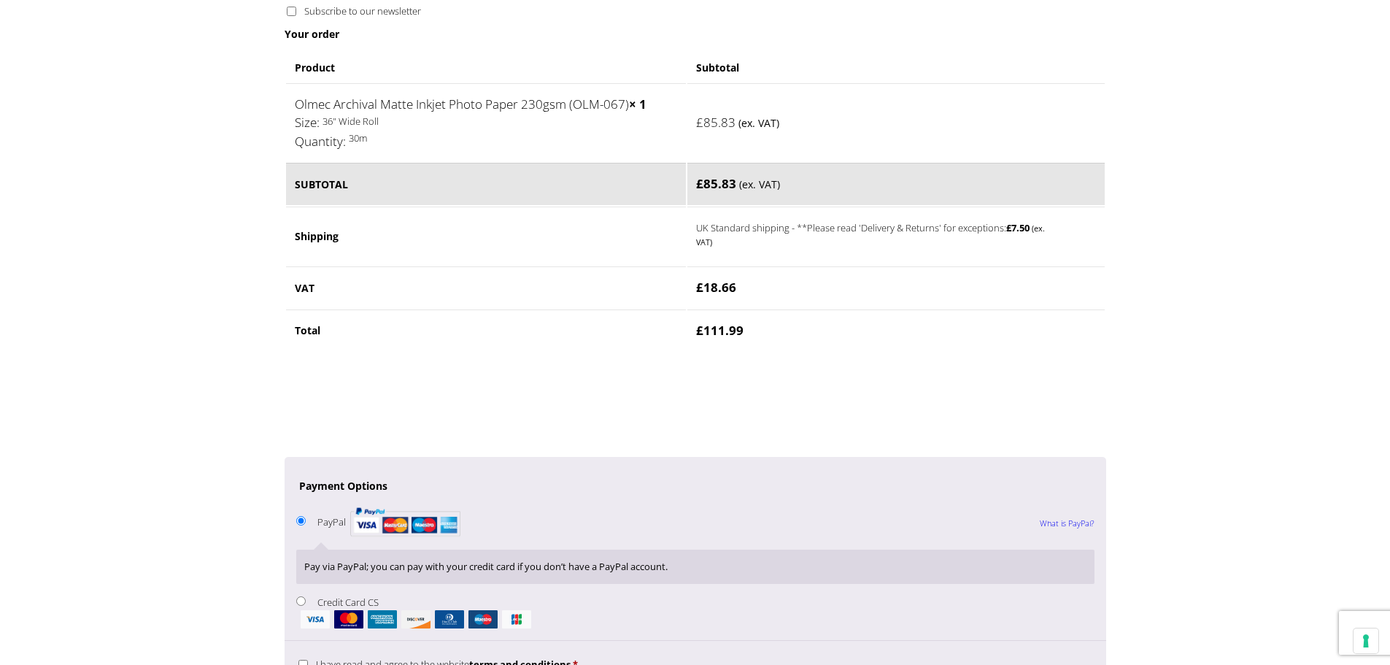
scroll to position [949, 0]
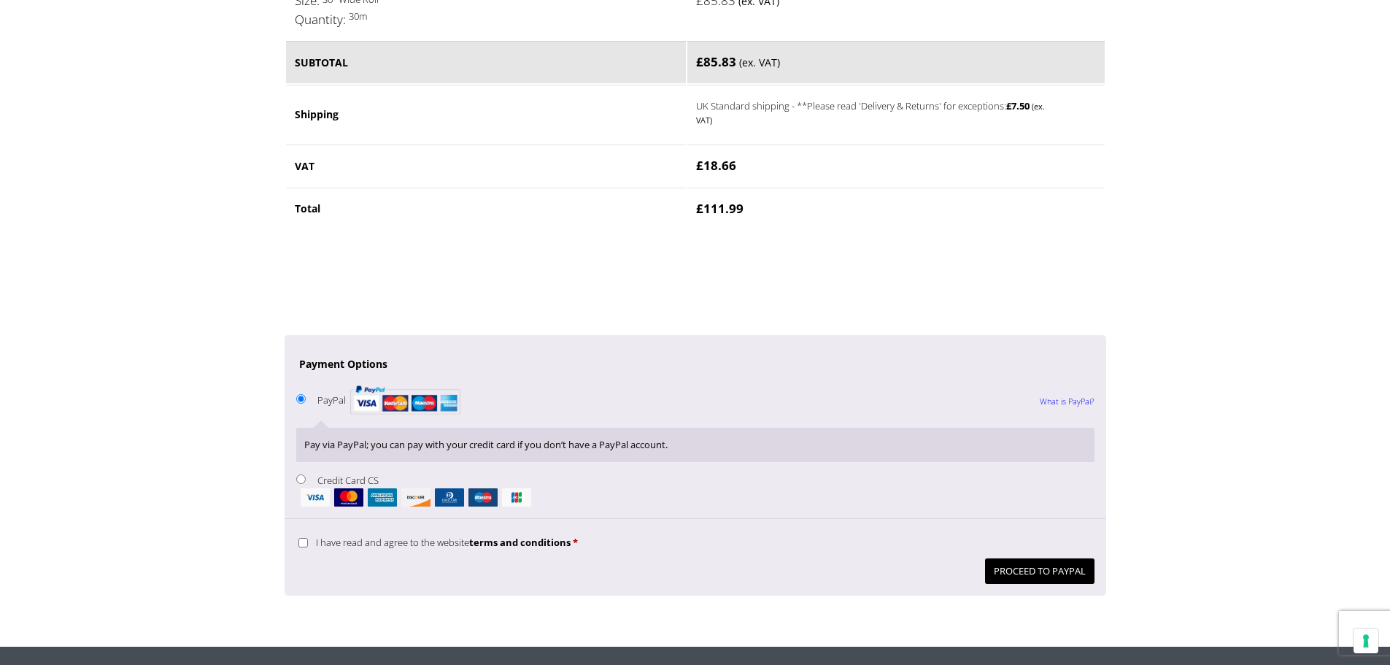
click at [404, 550] on p "I have read and agree to the website terms and conditions *" at bounding box center [695, 542] width 798 height 23
click at [403, 547] on span "I have read and agree to the website terms and conditions" at bounding box center [443, 542] width 255 height 13
click at [308, 547] on input "I have read and agree to the website terms and conditions *" at bounding box center [303, 542] width 9 height 9
checkbox input "true"
click at [1010, 567] on button "Proceed to PayPal" at bounding box center [1039, 571] width 109 height 26
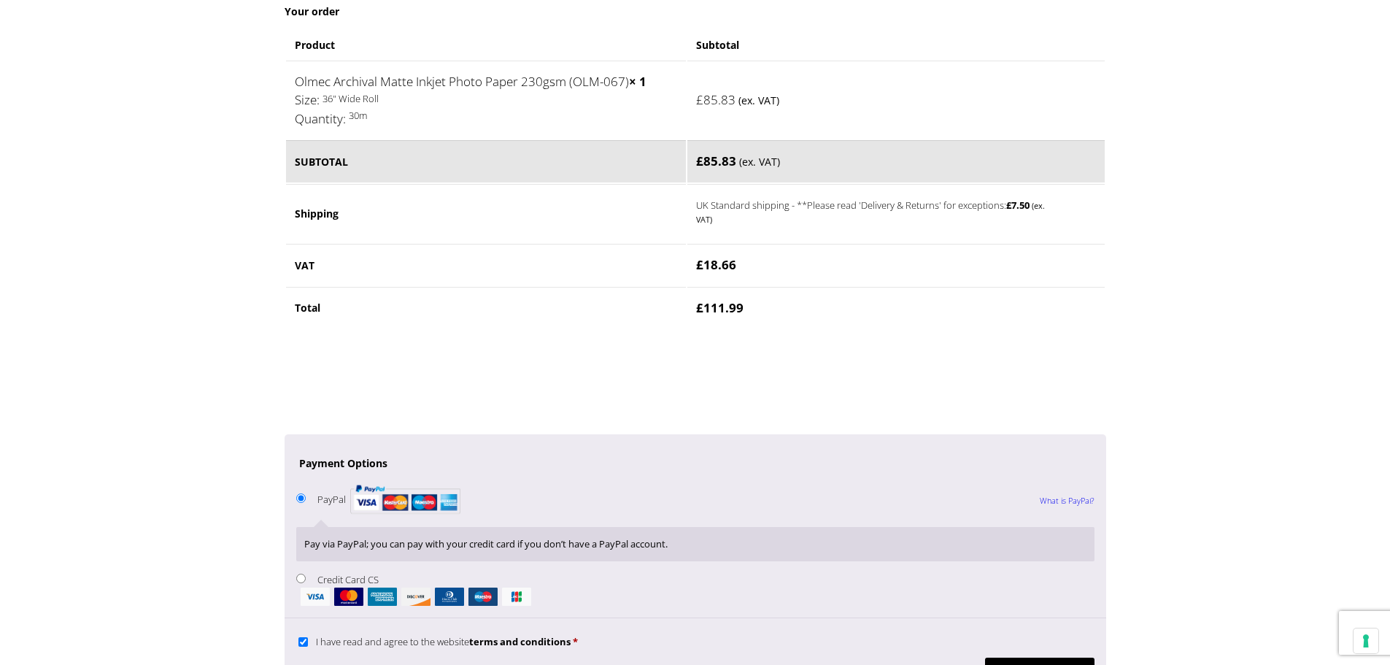
scroll to position [876, 0]
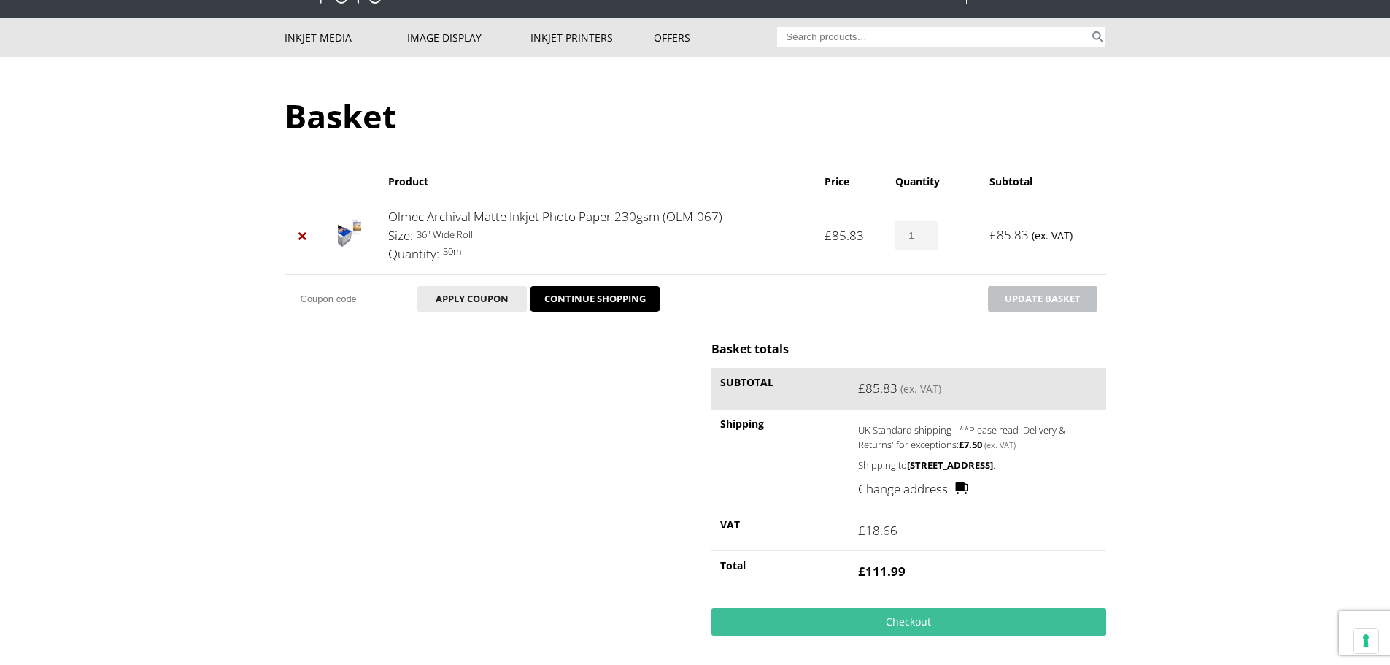
scroll to position [146, 0]
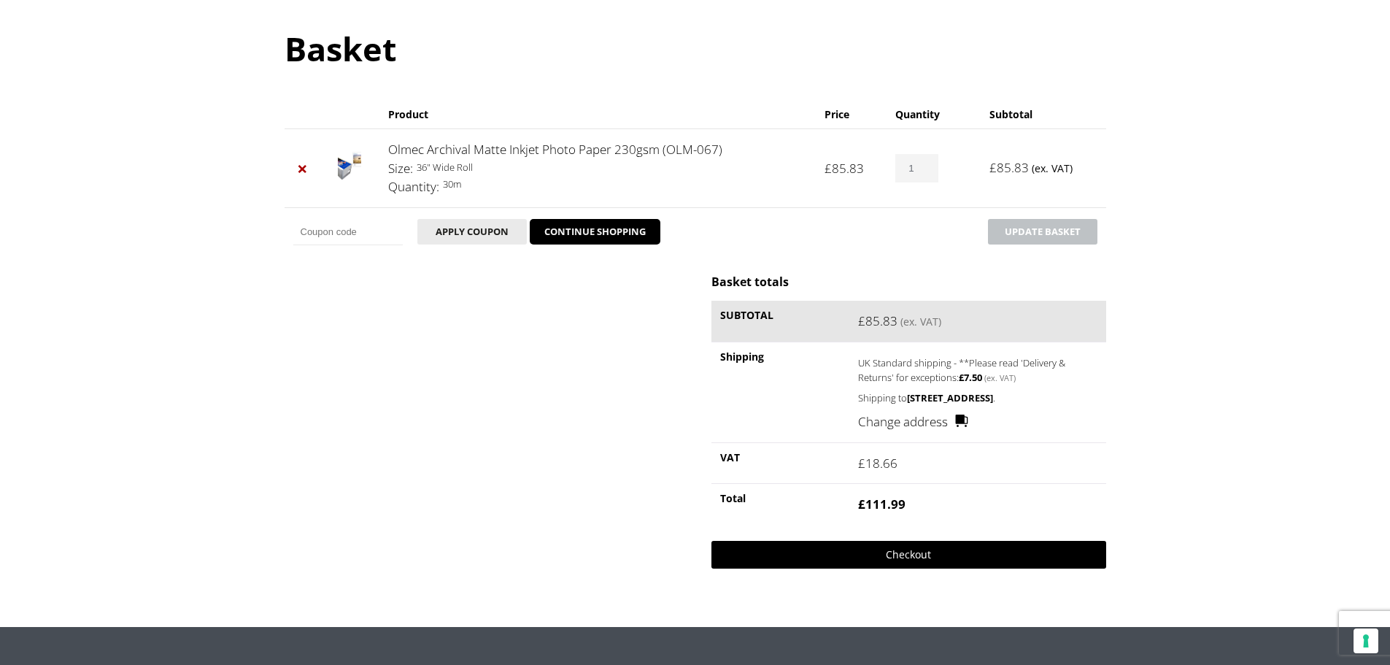
click at [960, 567] on link "Checkout" at bounding box center [909, 555] width 394 height 28
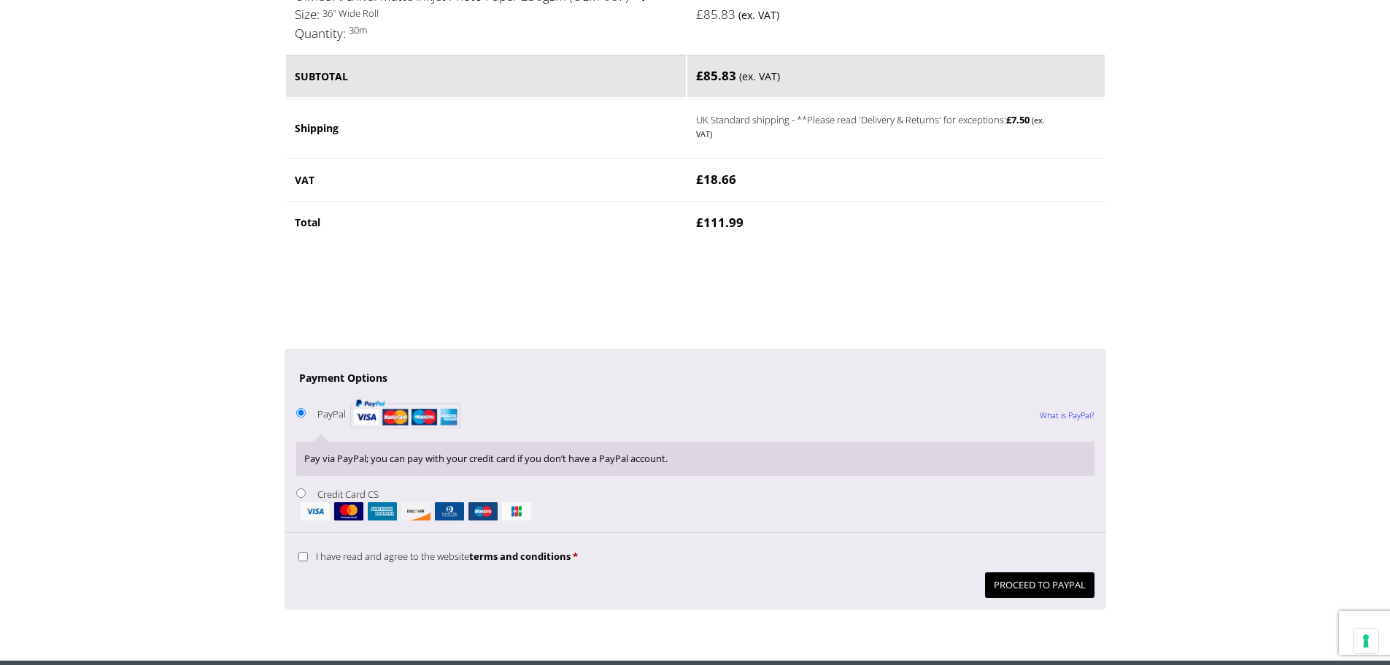
scroll to position [1022, 0]
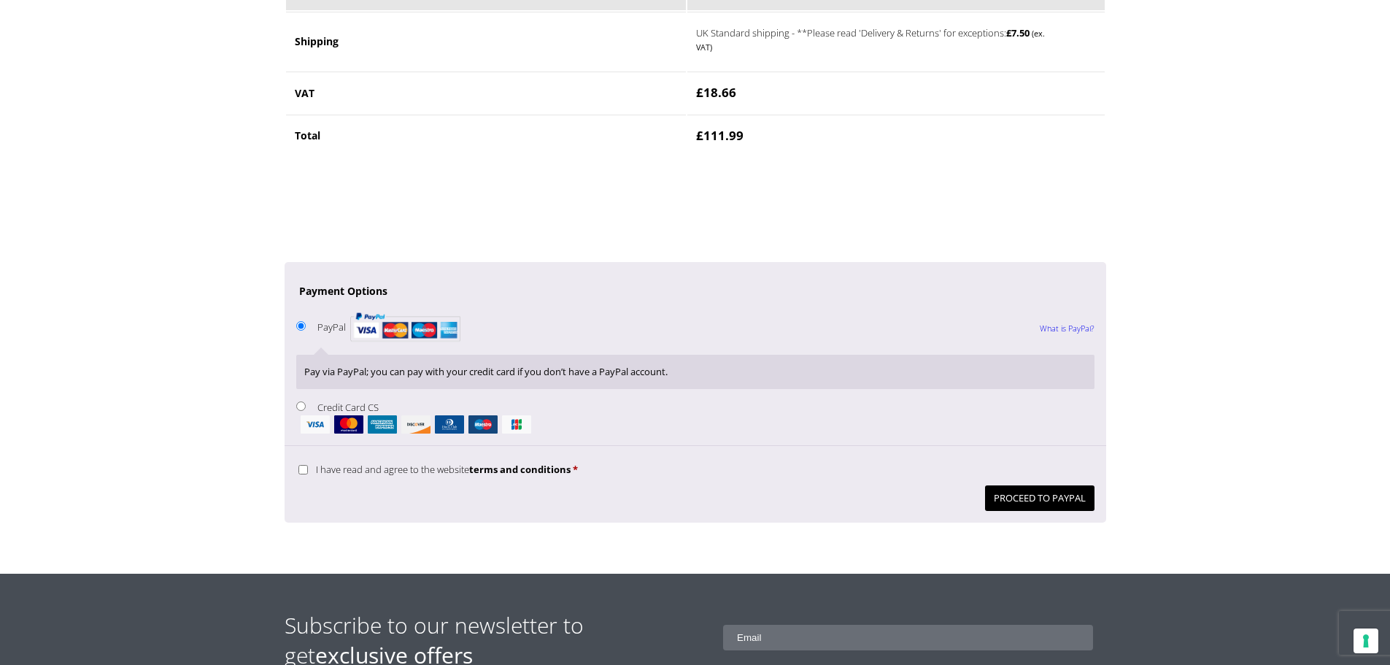
click at [306, 418] on img "Checkout" at bounding box center [315, 424] width 29 height 18
click at [306, 411] on input "Credit Card CS" at bounding box center [300, 405] width 9 height 9
radio input "true"
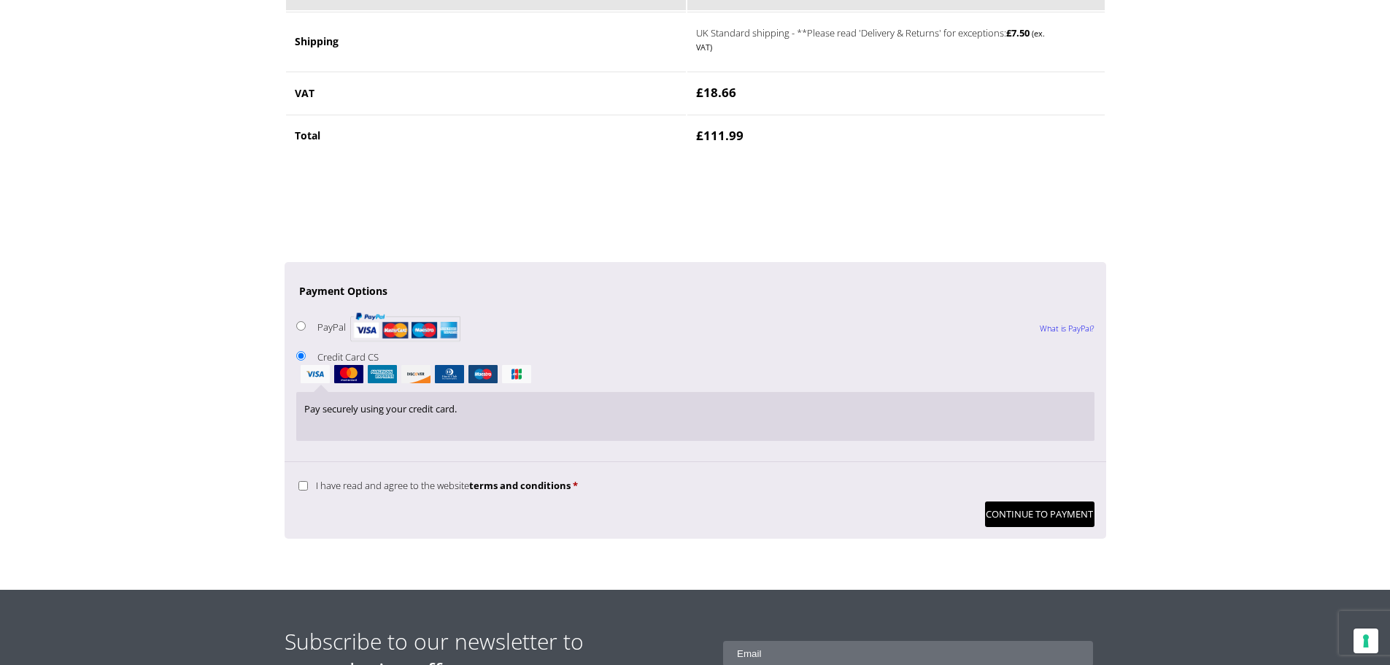
click at [307, 486] on input "I have read and agree to the website terms and conditions *" at bounding box center [303, 485] width 9 height 9
checkbox input "true"
click at [1050, 515] on button "Continue to Payment" at bounding box center [1039, 514] width 109 height 26
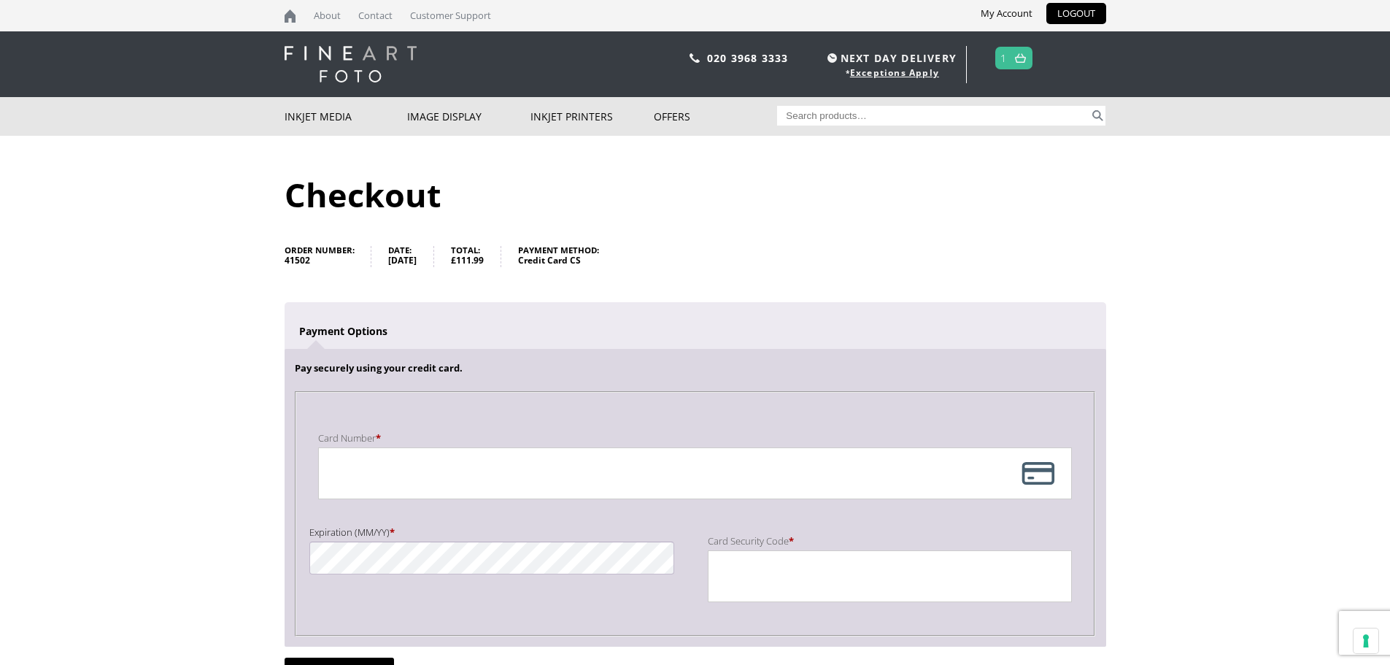
click at [354, 453] on div "Payment Info" at bounding box center [695, 473] width 754 height 52
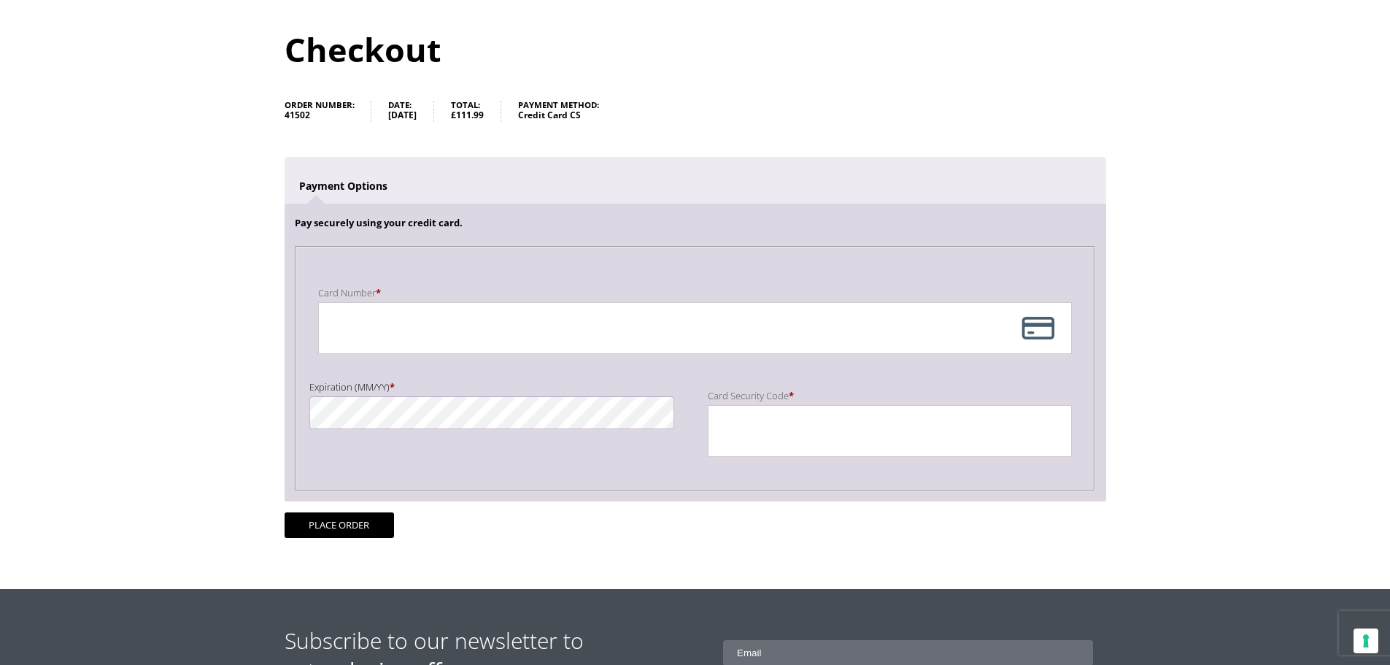
scroll to position [146, 0]
click at [349, 530] on button "Place order" at bounding box center [339, 525] width 109 height 26
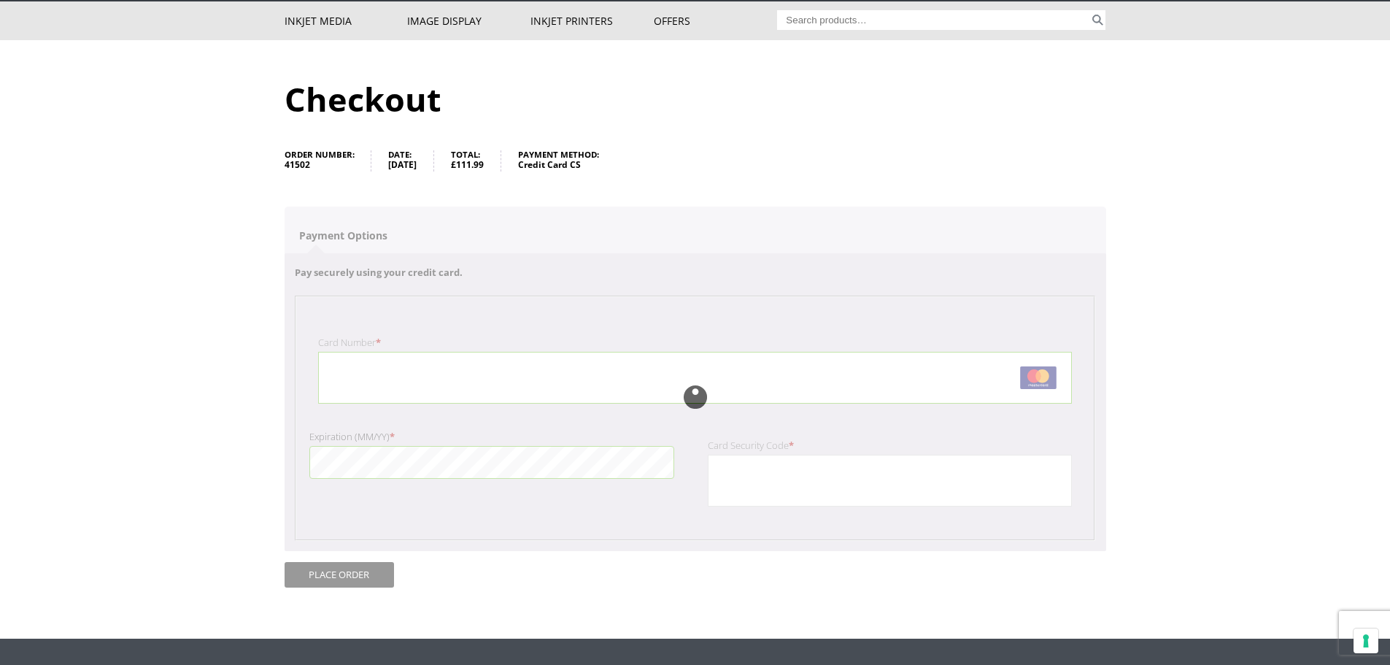
scroll to position [73, 0]
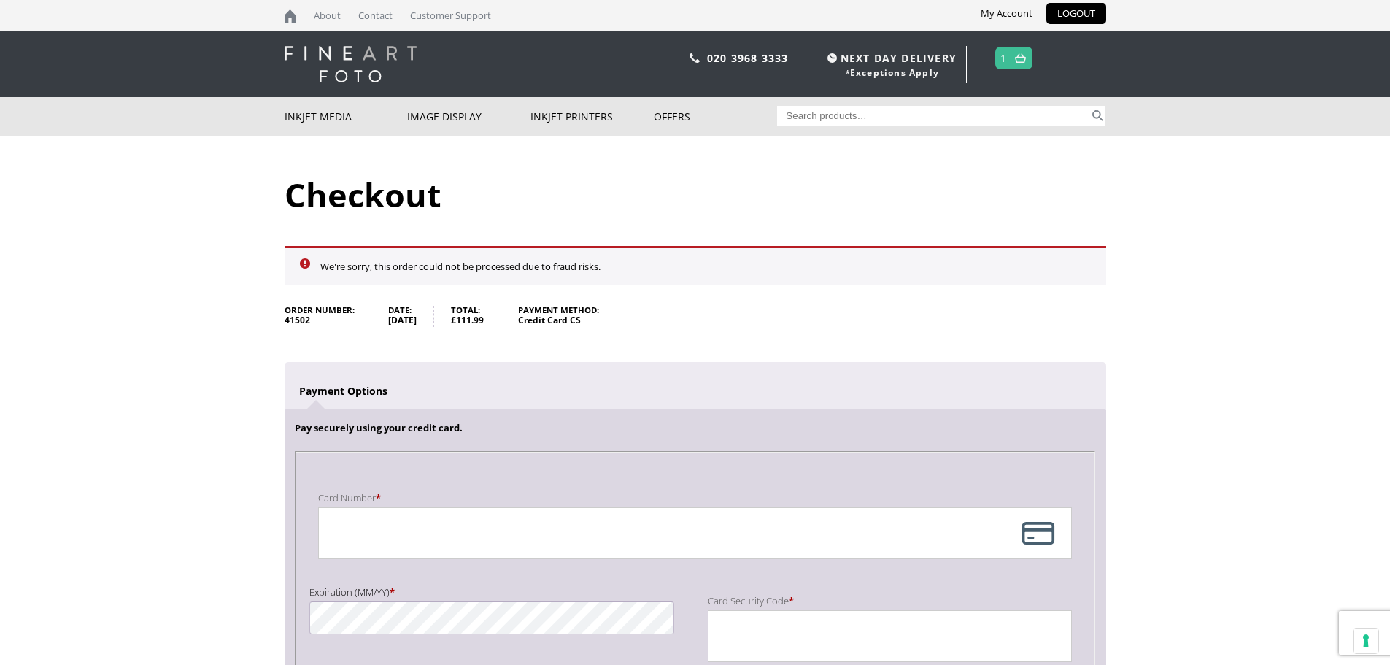
scroll to position [219, 0]
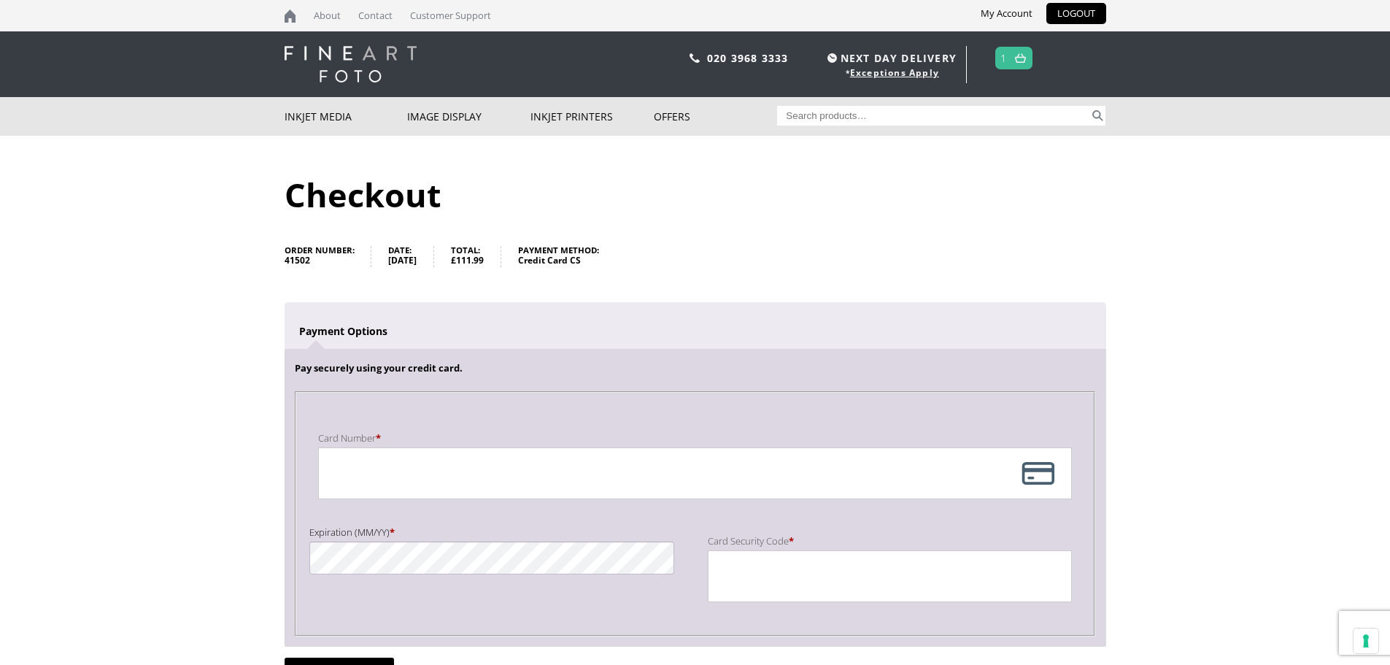
click at [1007, 55] on link "1" at bounding box center [1004, 57] width 7 height 21
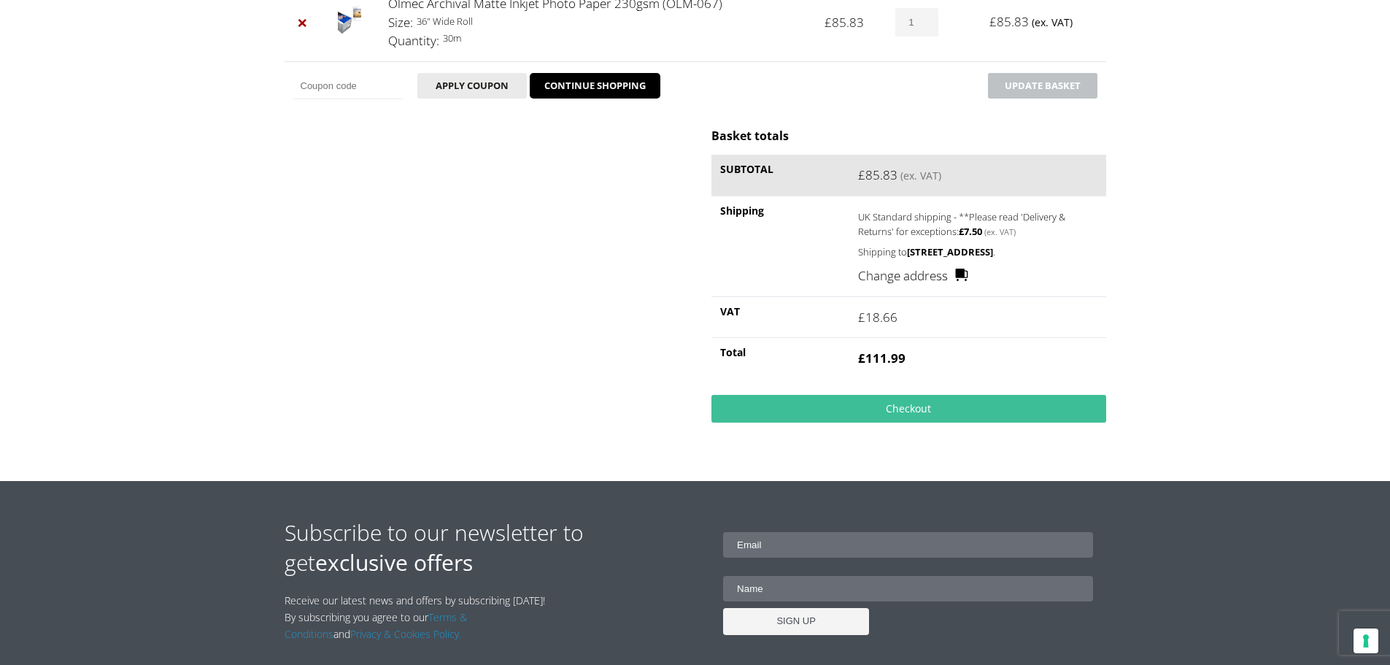
scroll to position [365, 0]
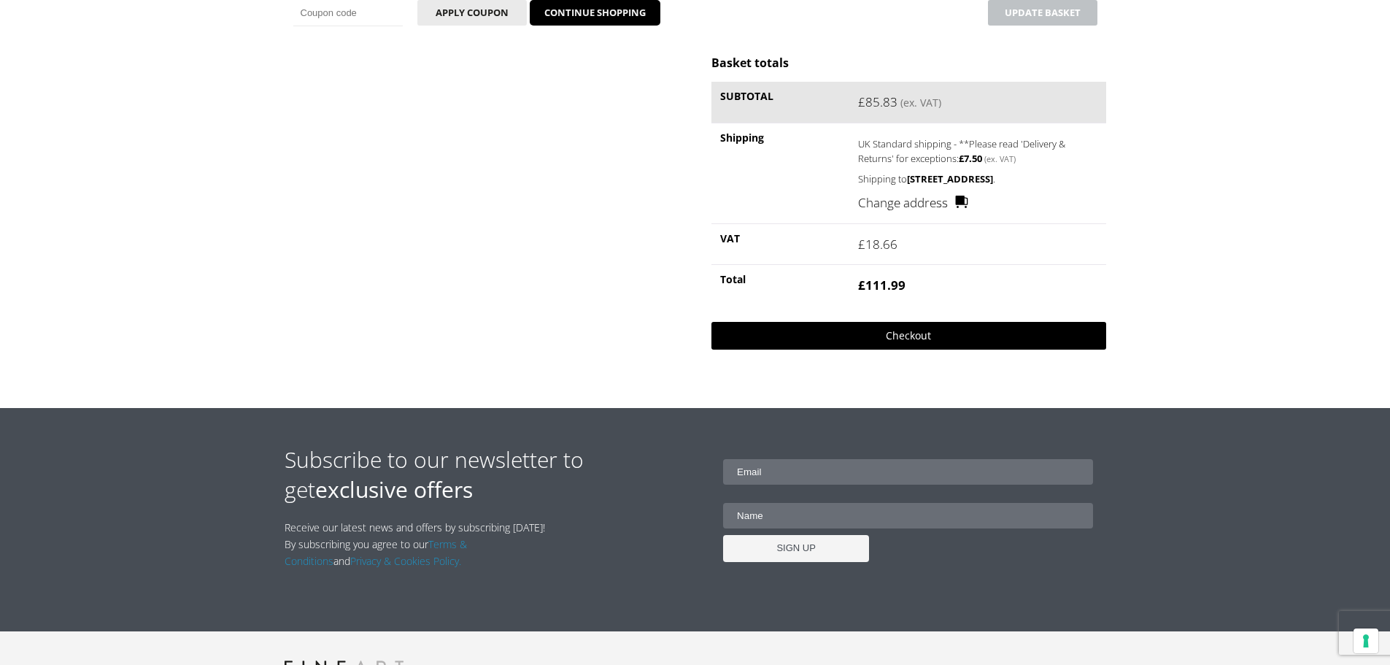
click at [911, 350] on link "Checkout" at bounding box center [909, 336] width 394 height 28
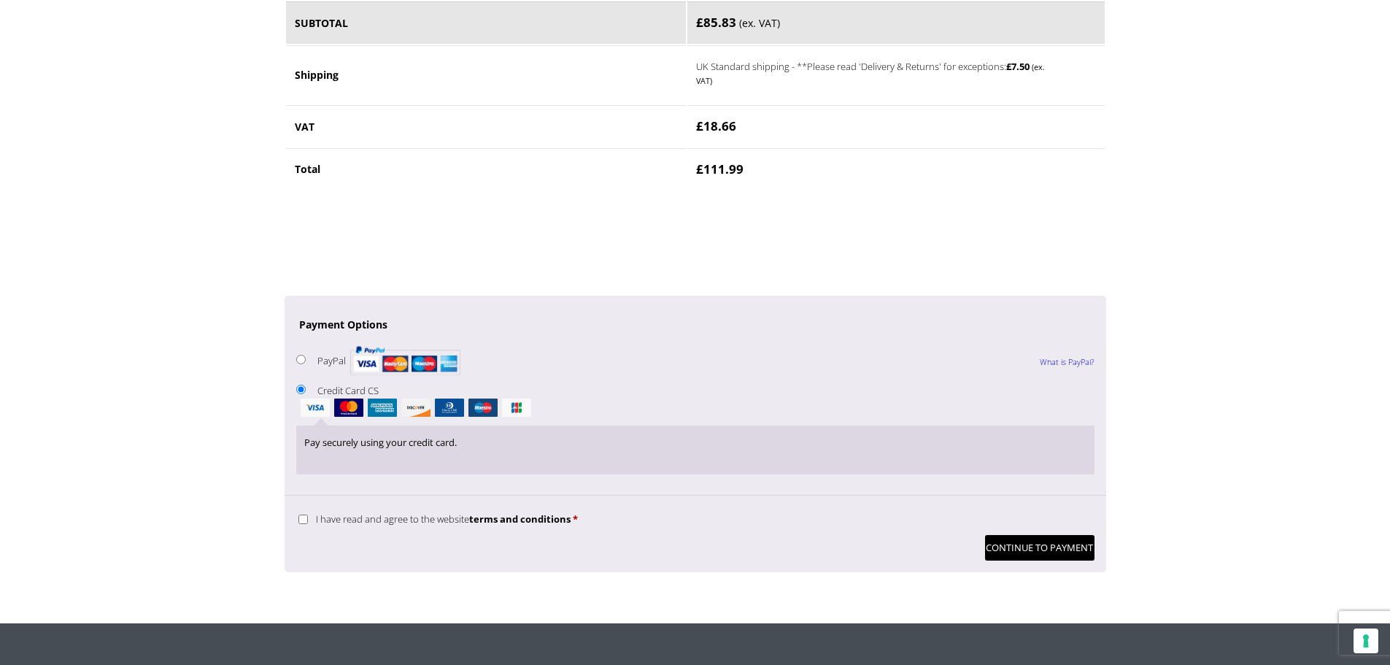
scroll to position [1022, 0]
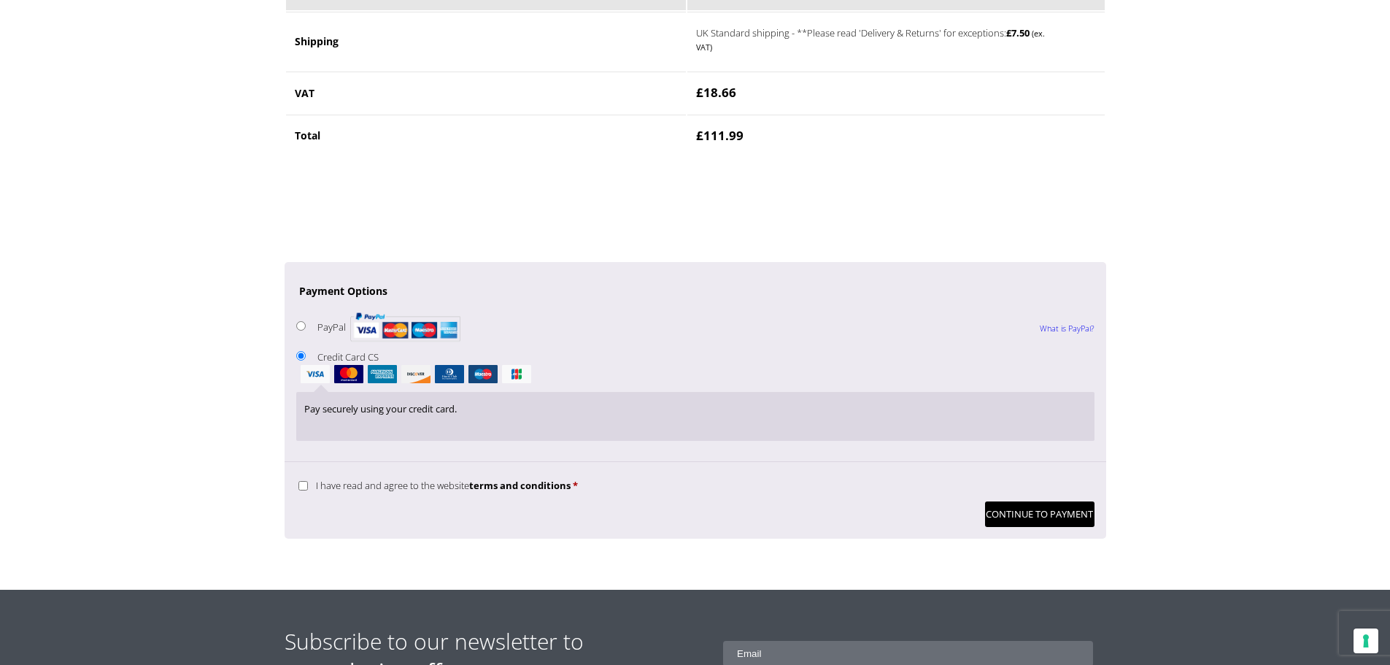
click at [313, 332] on li "PayPal What is PayPal? Pay via PayPal; you can pay with your credit card if you…" at bounding box center [695, 328] width 798 height 38
click at [311, 321] on li "PayPal What is PayPal? Pay via PayPal; you can pay with your credit card if you…" at bounding box center [695, 328] width 798 height 38
click at [304, 327] on input "PayPal What is PayPal?" at bounding box center [300, 325] width 9 height 9
radio input "true"
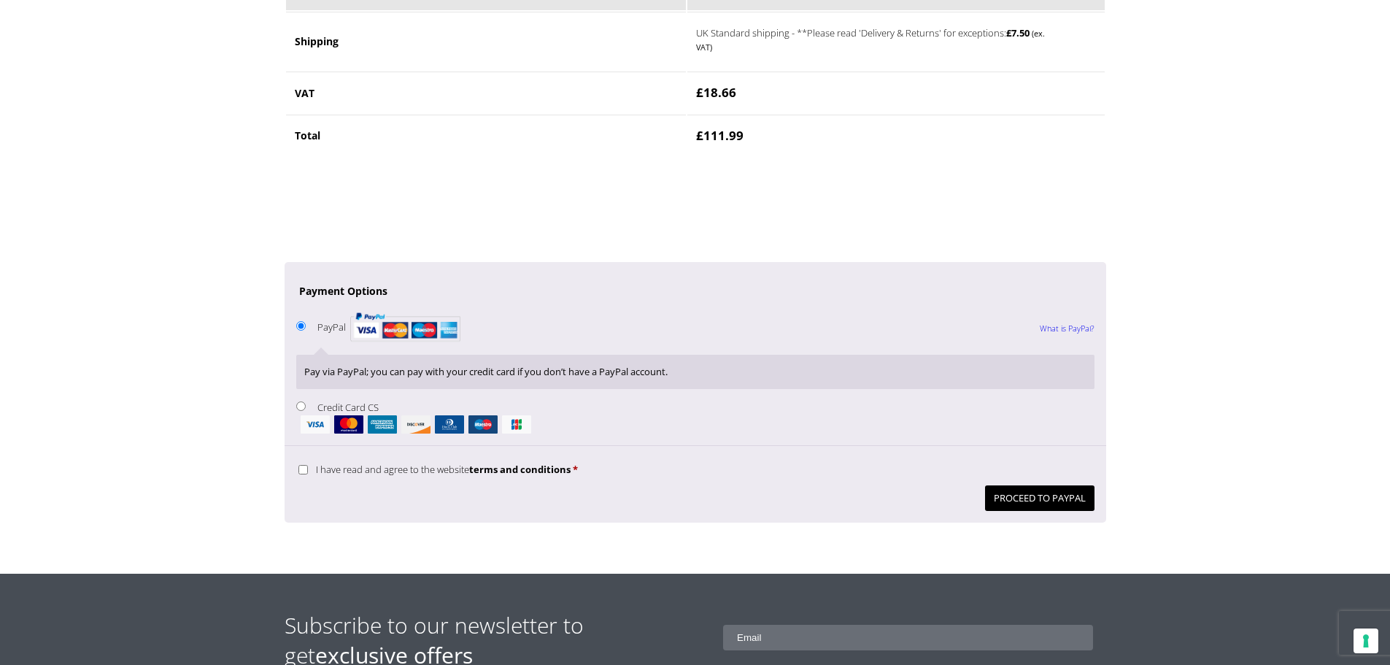
click at [297, 469] on p "I have read and agree to the website terms and conditions *" at bounding box center [695, 469] width 798 height 23
click at [302, 470] on input "I have read and agree to the website terms and conditions *" at bounding box center [303, 469] width 9 height 9
checkbox input "true"
click at [1022, 501] on button "Proceed to PayPal" at bounding box center [1039, 498] width 109 height 26
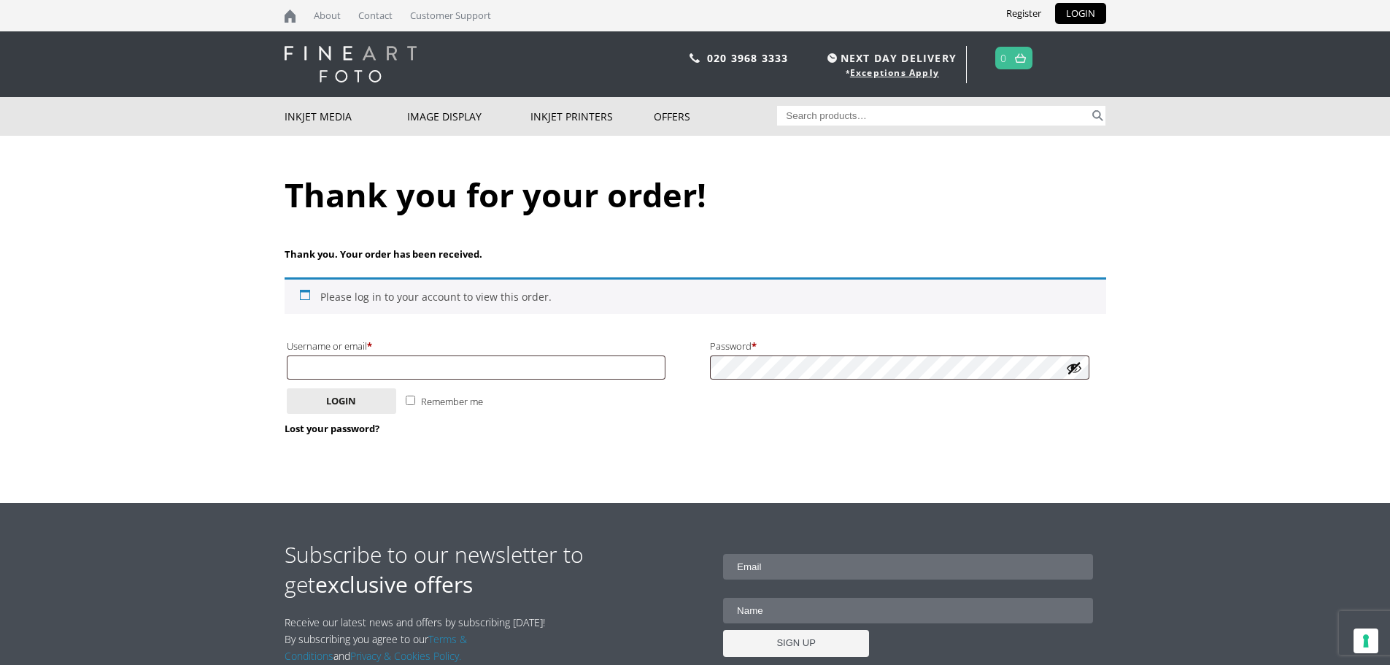
click at [342, 47] on img at bounding box center [351, 64] width 132 height 36
